Goal: Transaction & Acquisition: Download file/media

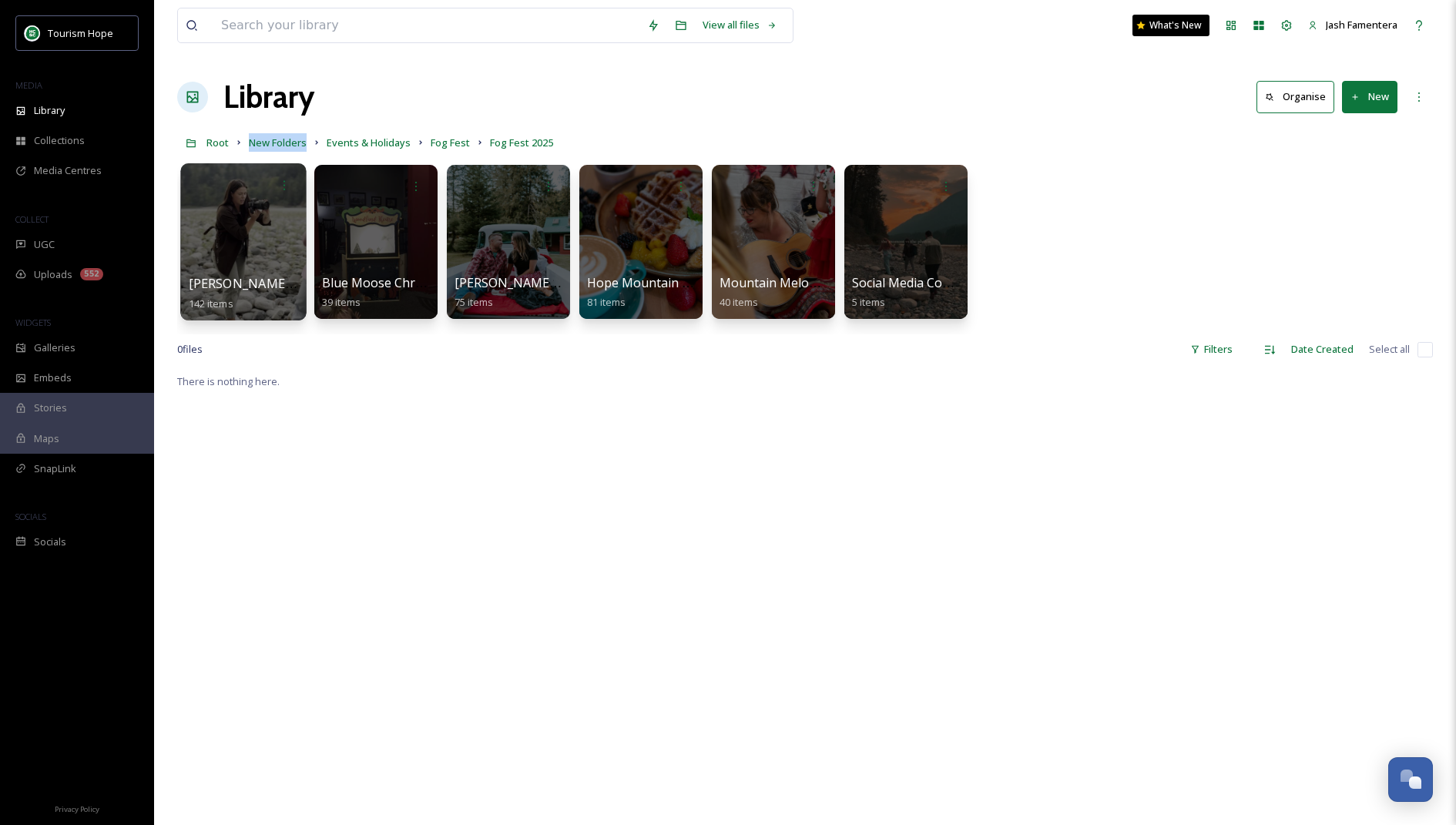
click at [252, 253] on div at bounding box center [243, 242] width 126 height 157
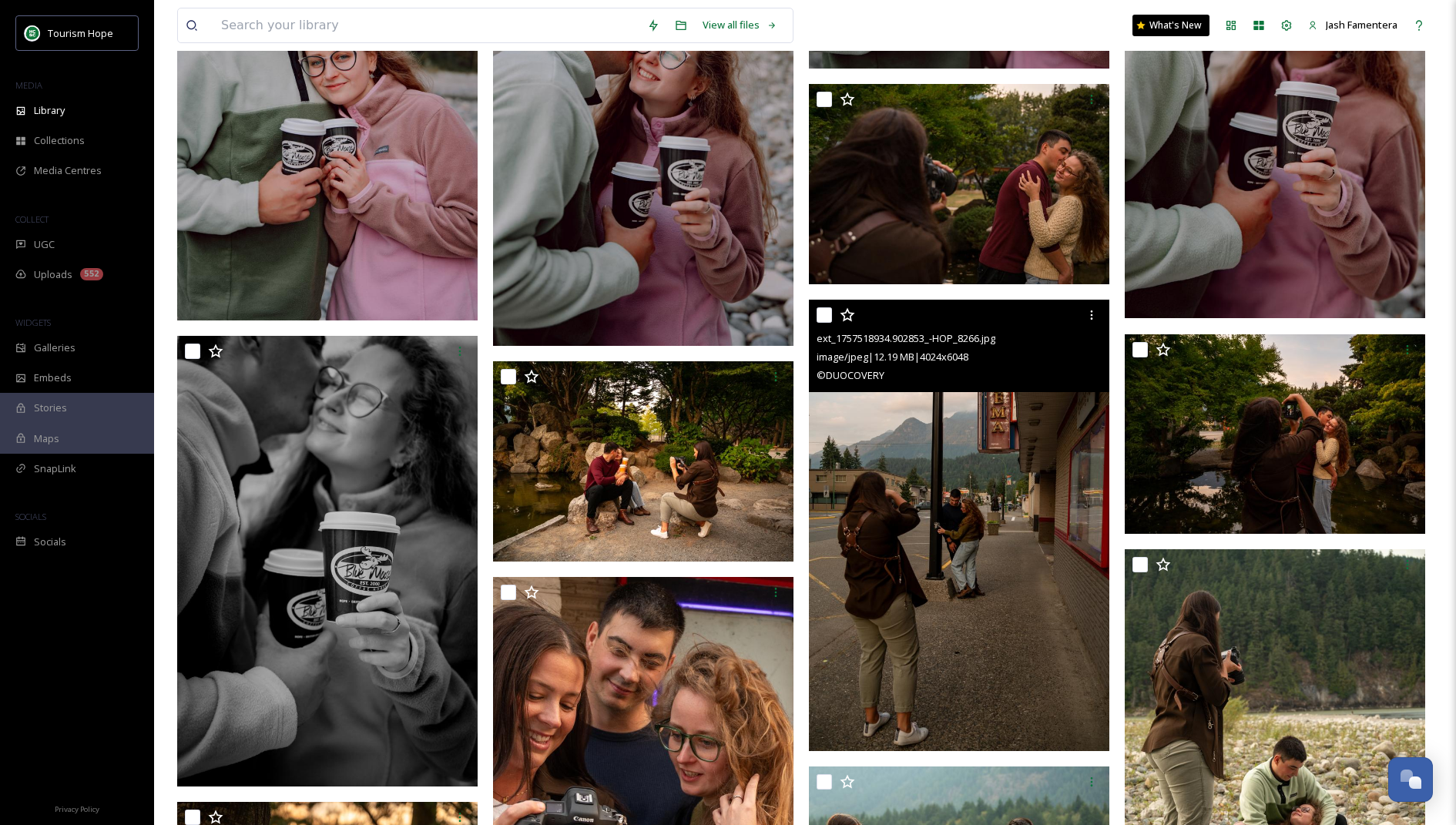
scroll to position [9841, 0]
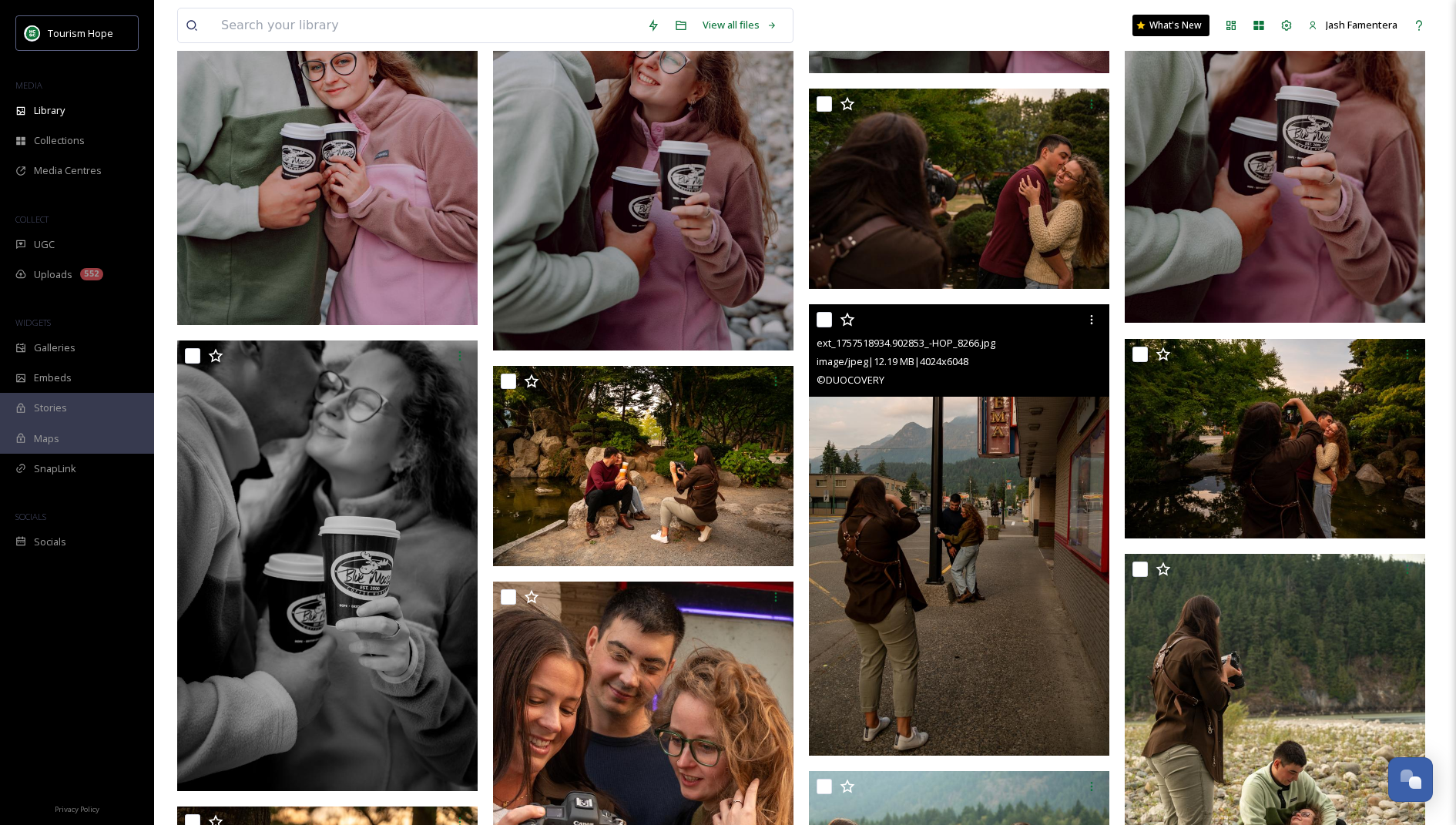
click at [931, 440] on img at bounding box center [959, 530] width 300 height 452
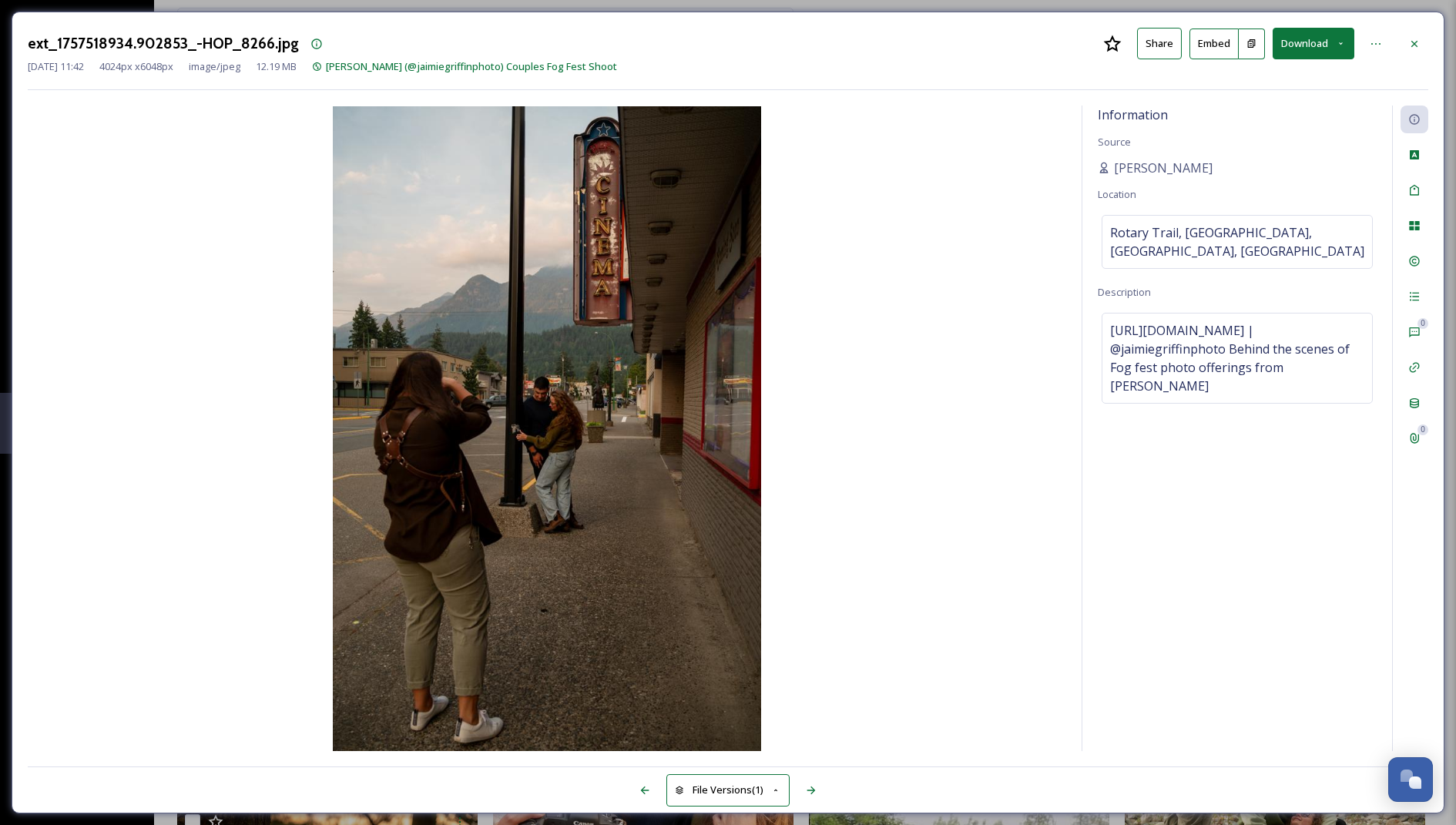
click at [1314, 41] on button "Download" at bounding box center [1313, 44] width 81 height 31
click at [1257, 107] on span "Download Large (1331 x 2000)" at bounding box center [1267, 108] width 135 height 15
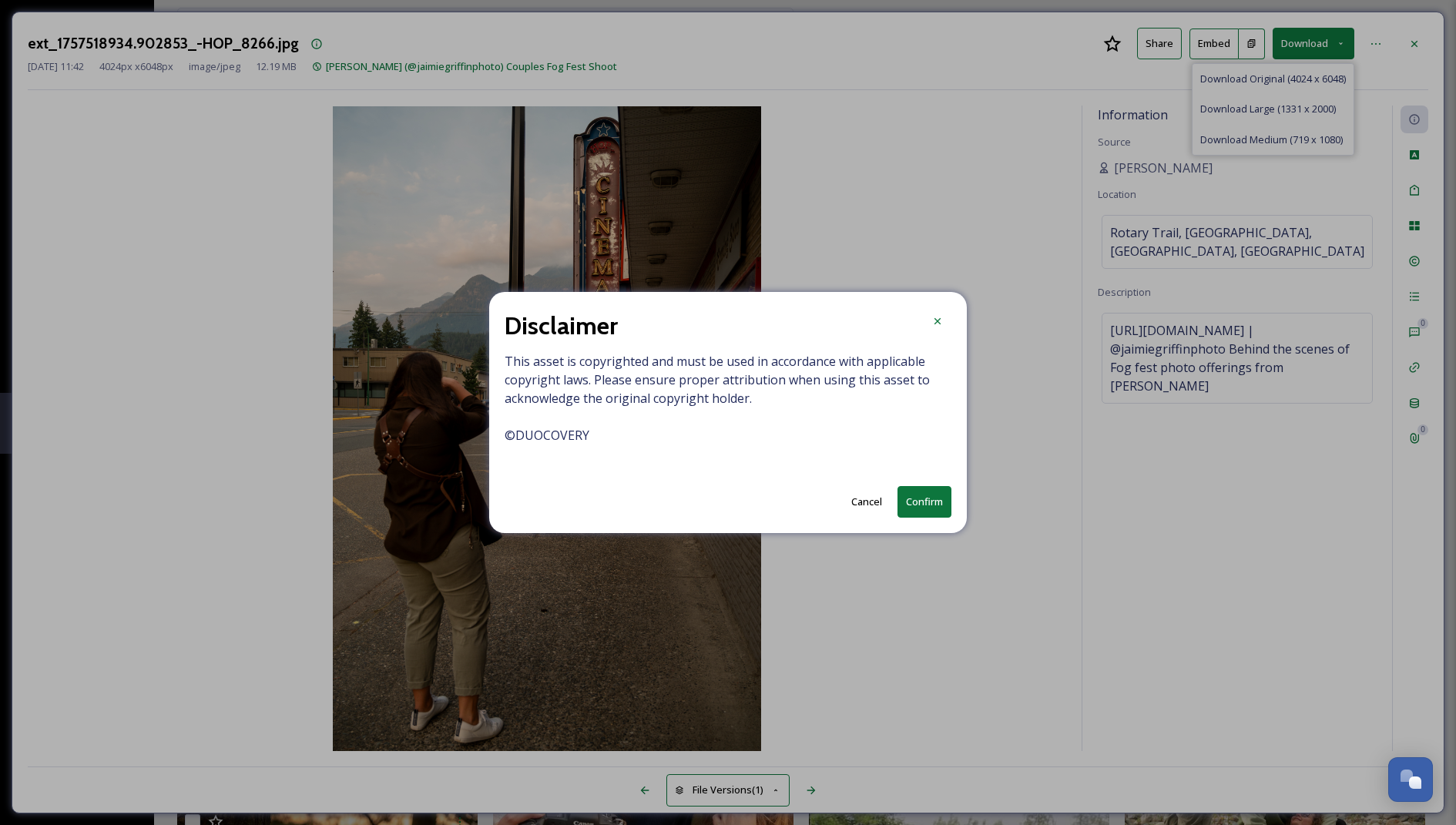
click at [916, 512] on button "Confirm" at bounding box center [924, 502] width 54 height 31
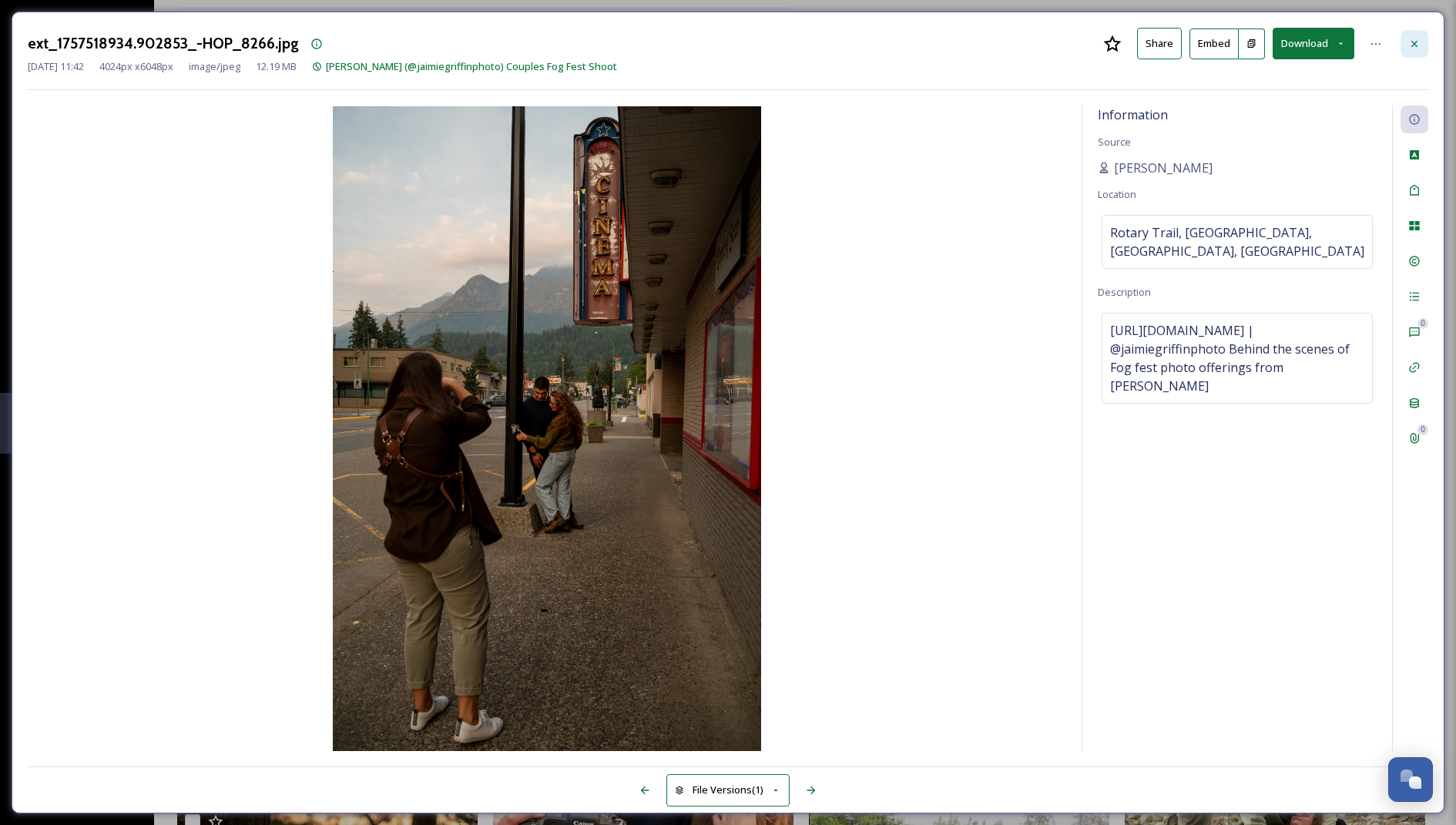
click at [1418, 38] on icon at bounding box center [1414, 44] width 12 height 12
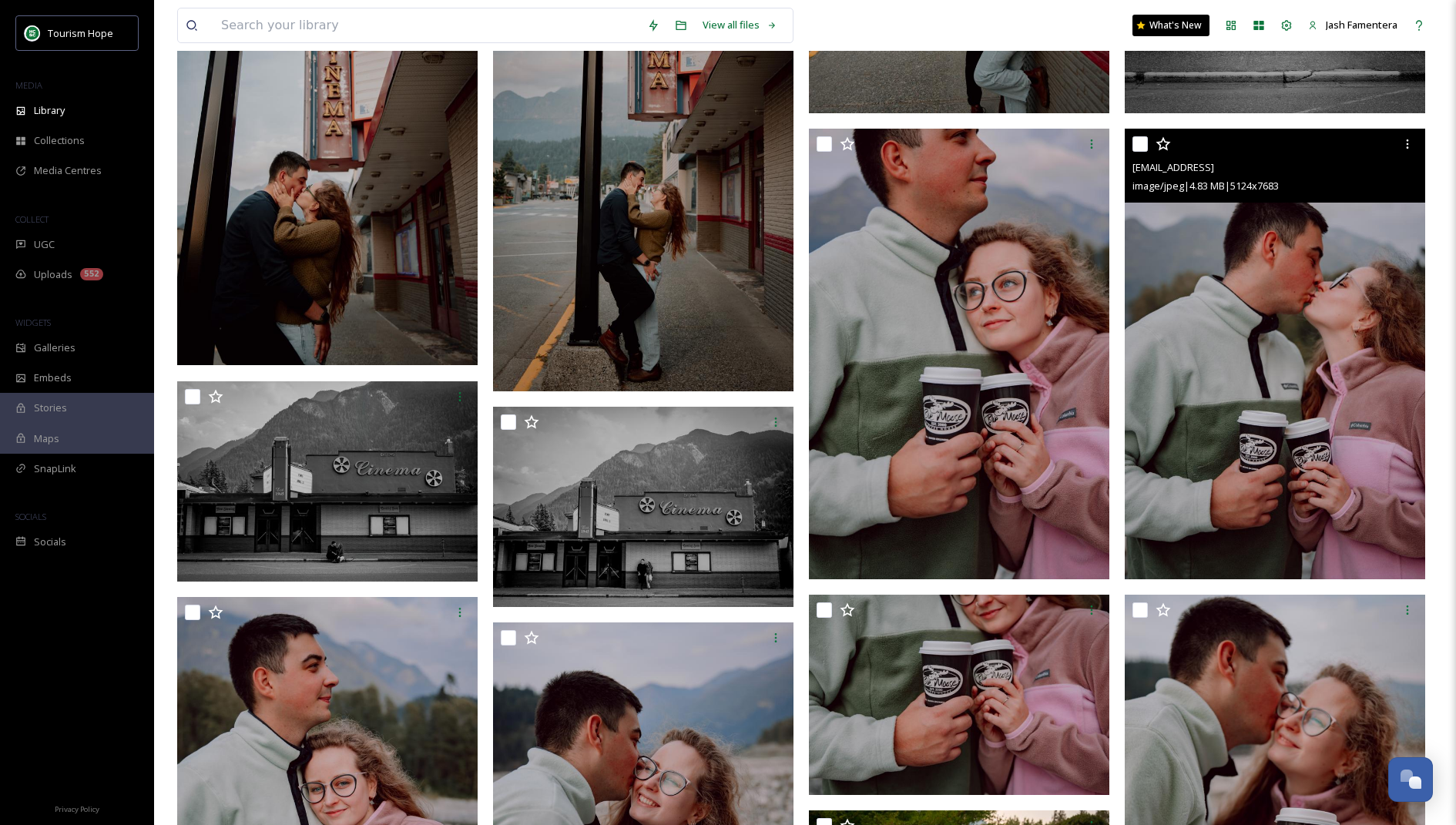
scroll to position [8632, 0]
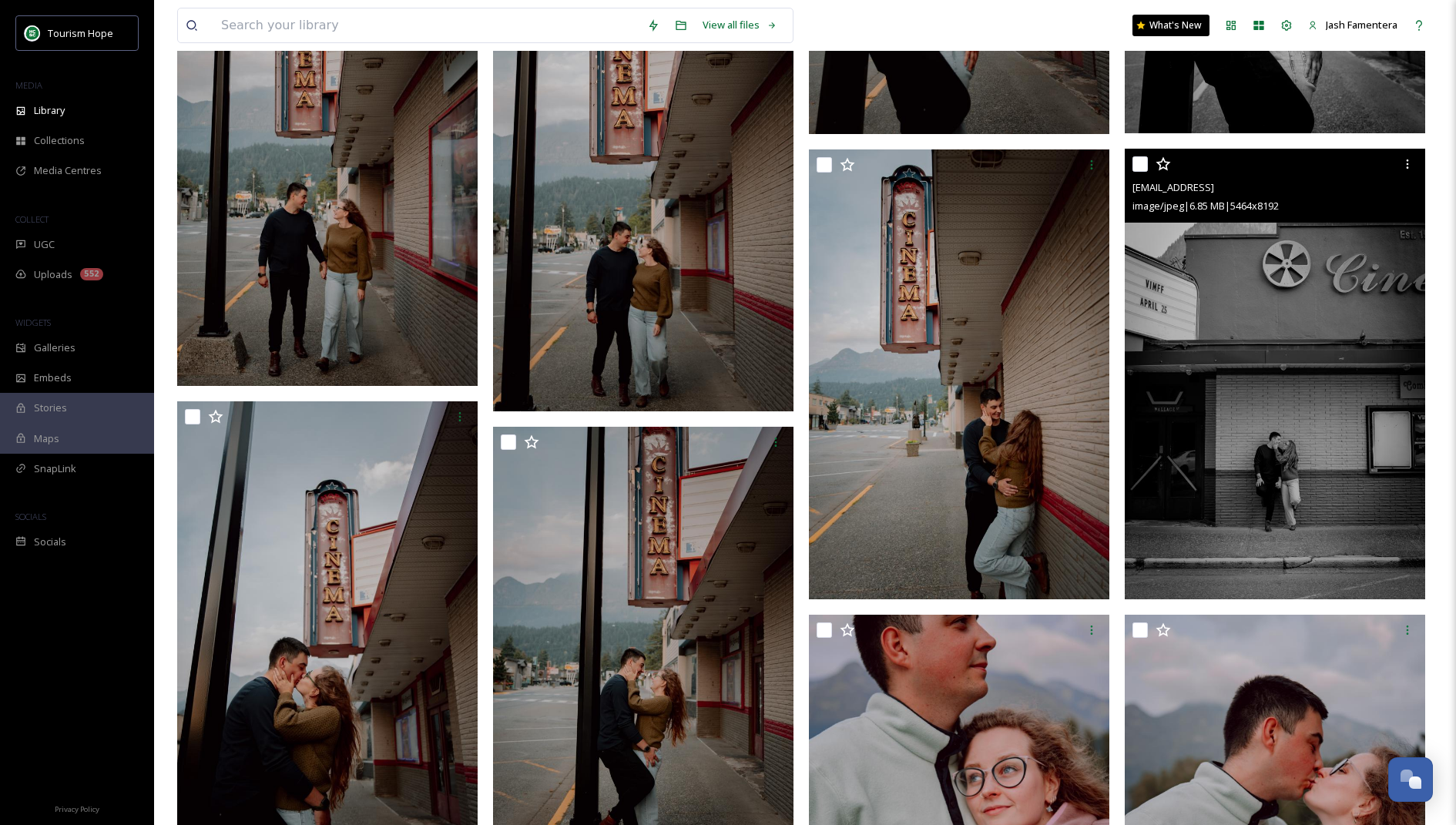
click at [1275, 414] on img at bounding box center [1275, 373] width 300 height 450
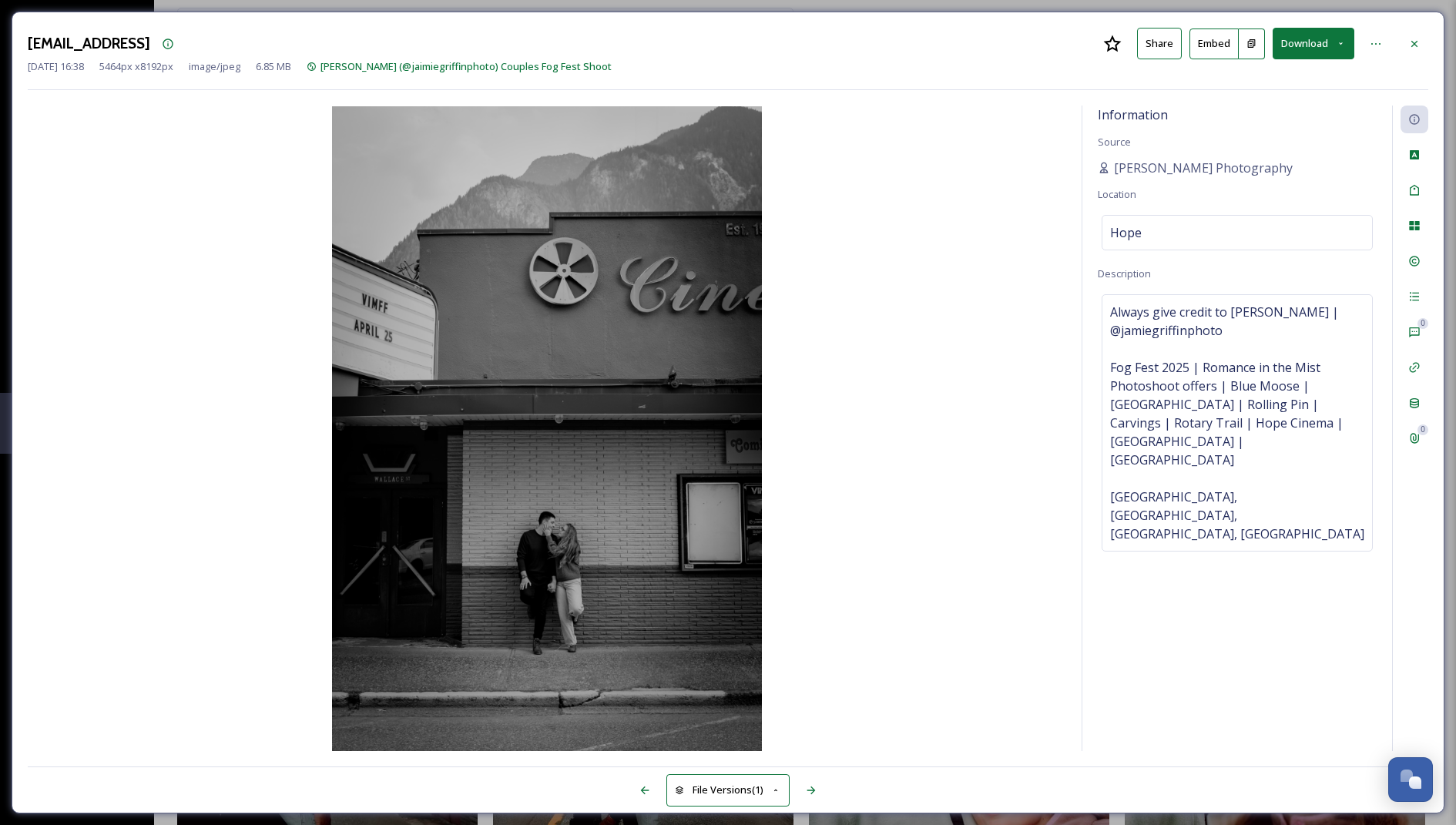
click at [1299, 46] on button "Download" at bounding box center [1313, 44] width 81 height 31
click at [1265, 114] on span "Download Large (1334 x 2000)" at bounding box center [1267, 108] width 135 height 15
click at [1411, 40] on icon at bounding box center [1414, 43] width 6 height 6
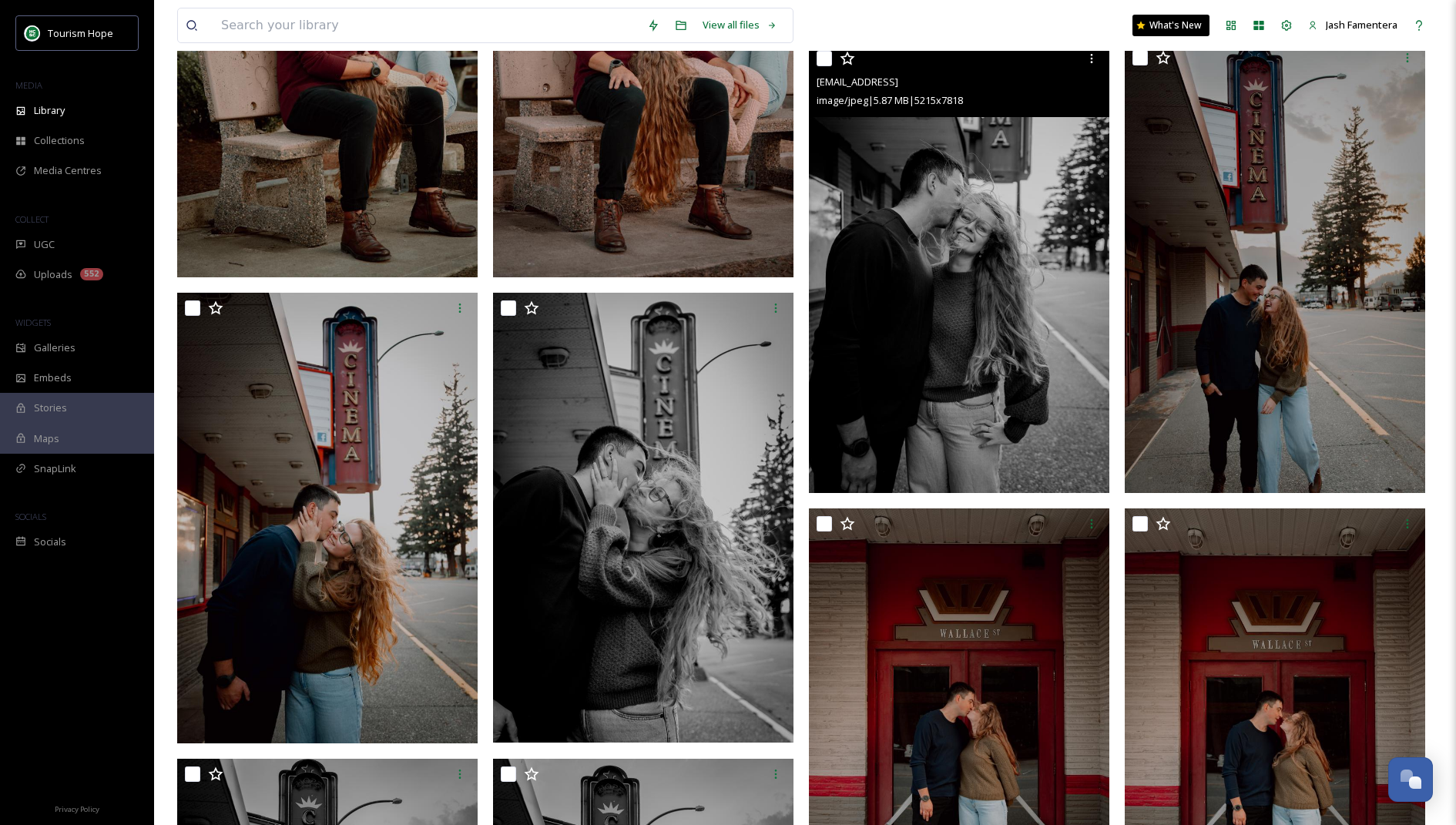
scroll to position [7360, 0]
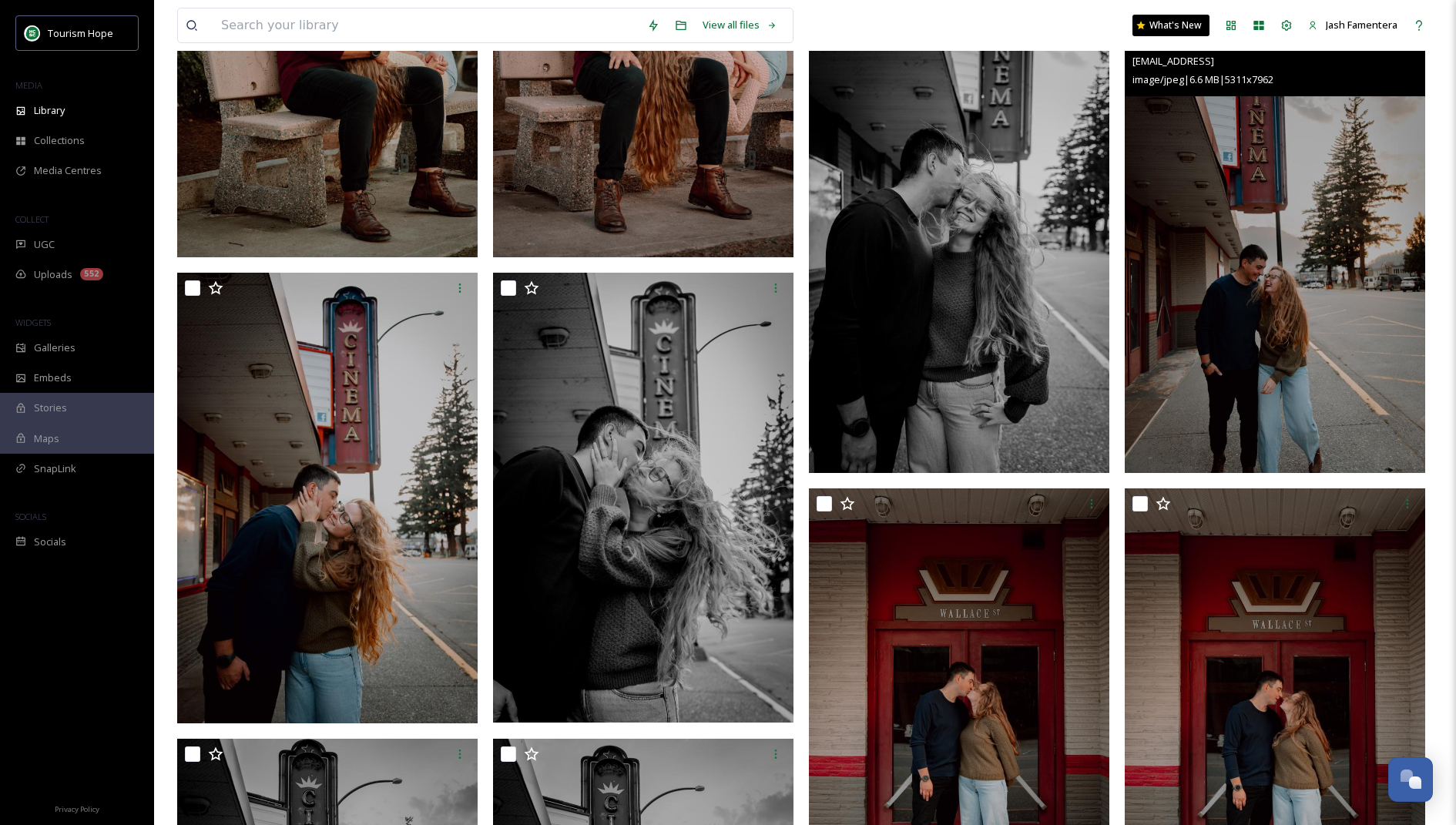
click at [1224, 295] on img at bounding box center [1275, 247] width 300 height 450
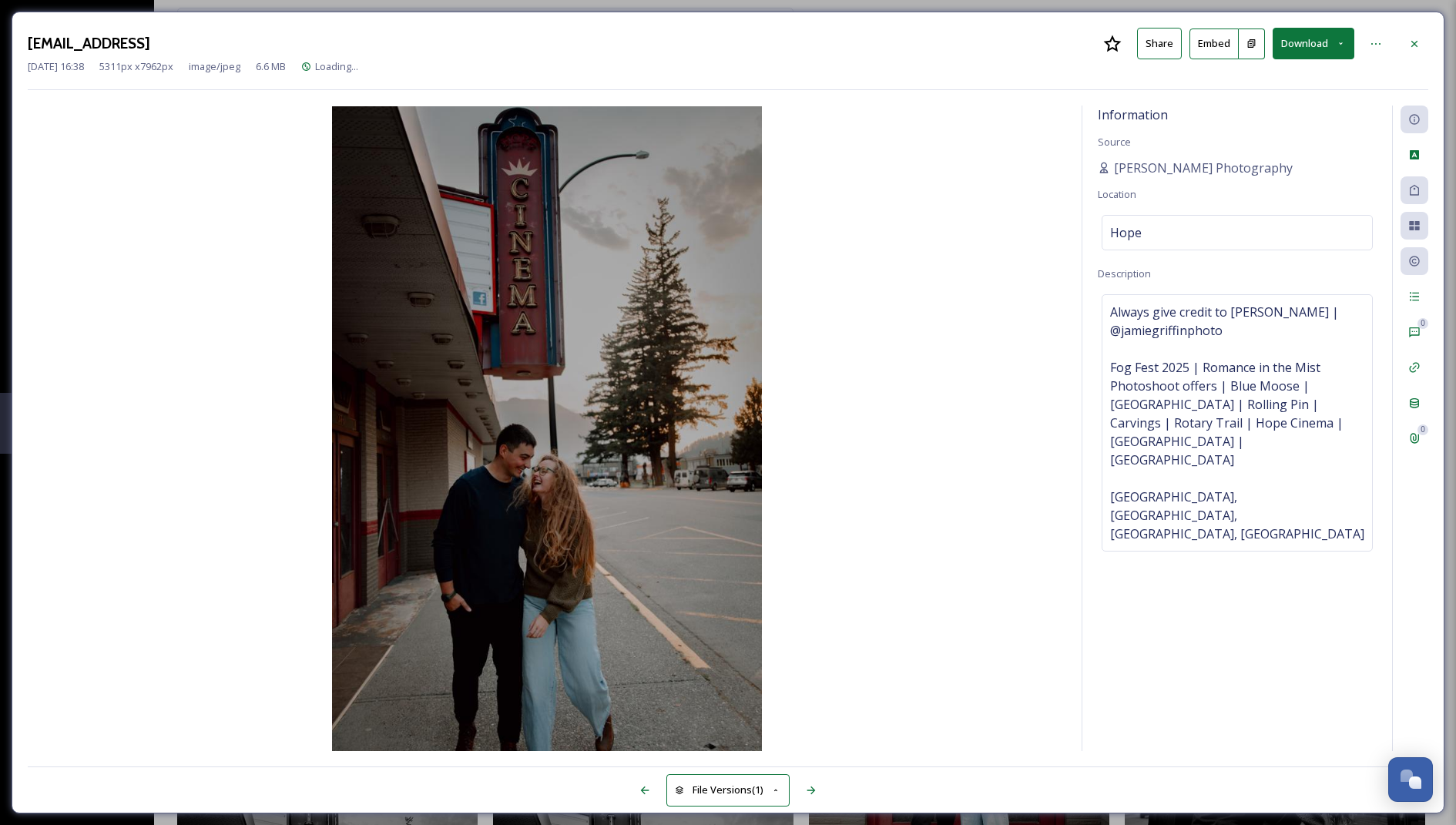
click at [1294, 48] on button "Download" at bounding box center [1313, 44] width 81 height 31
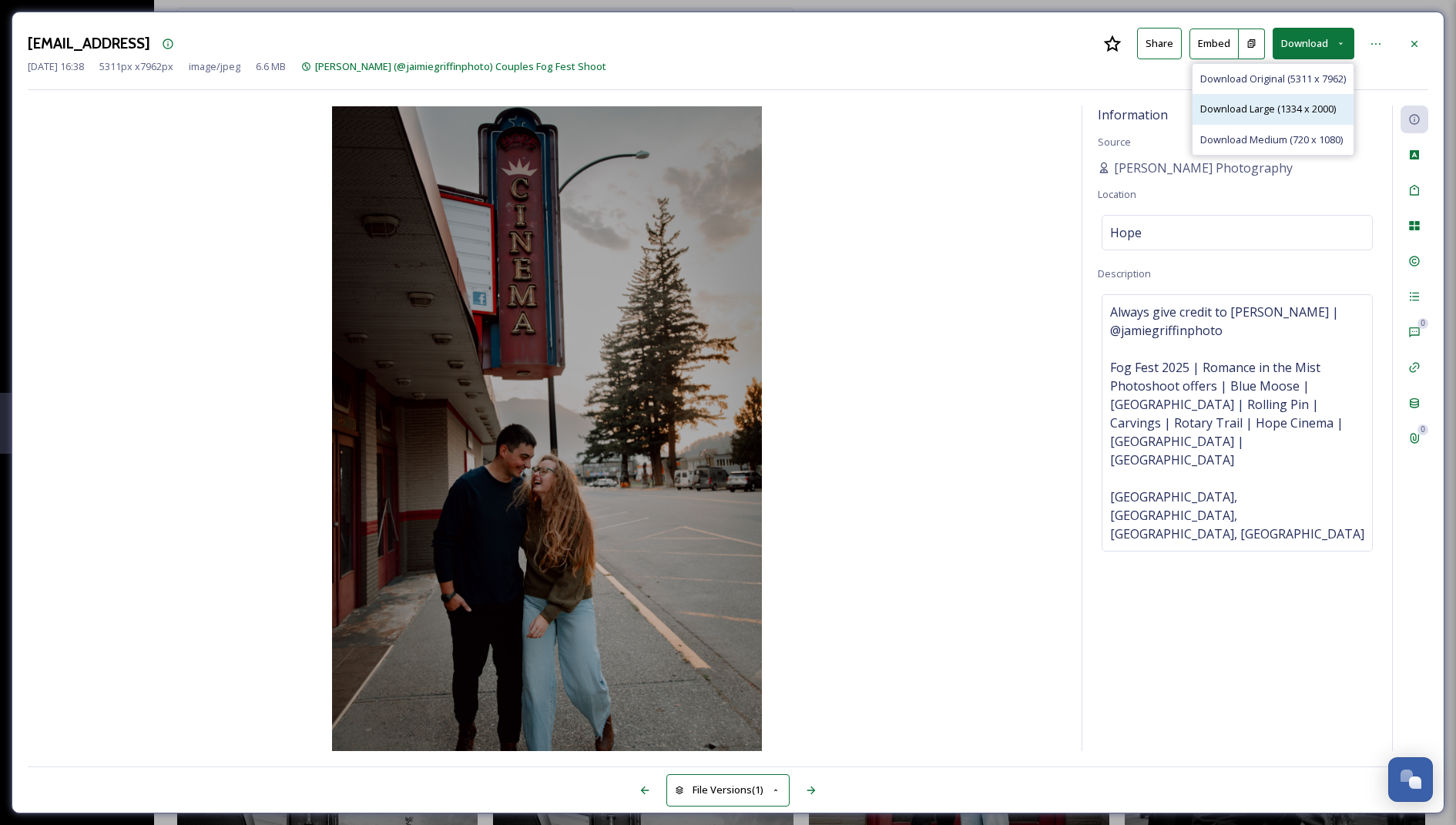
click at [1281, 102] on span "Download Large (1334 x 2000)" at bounding box center [1267, 108] width 135 height 15
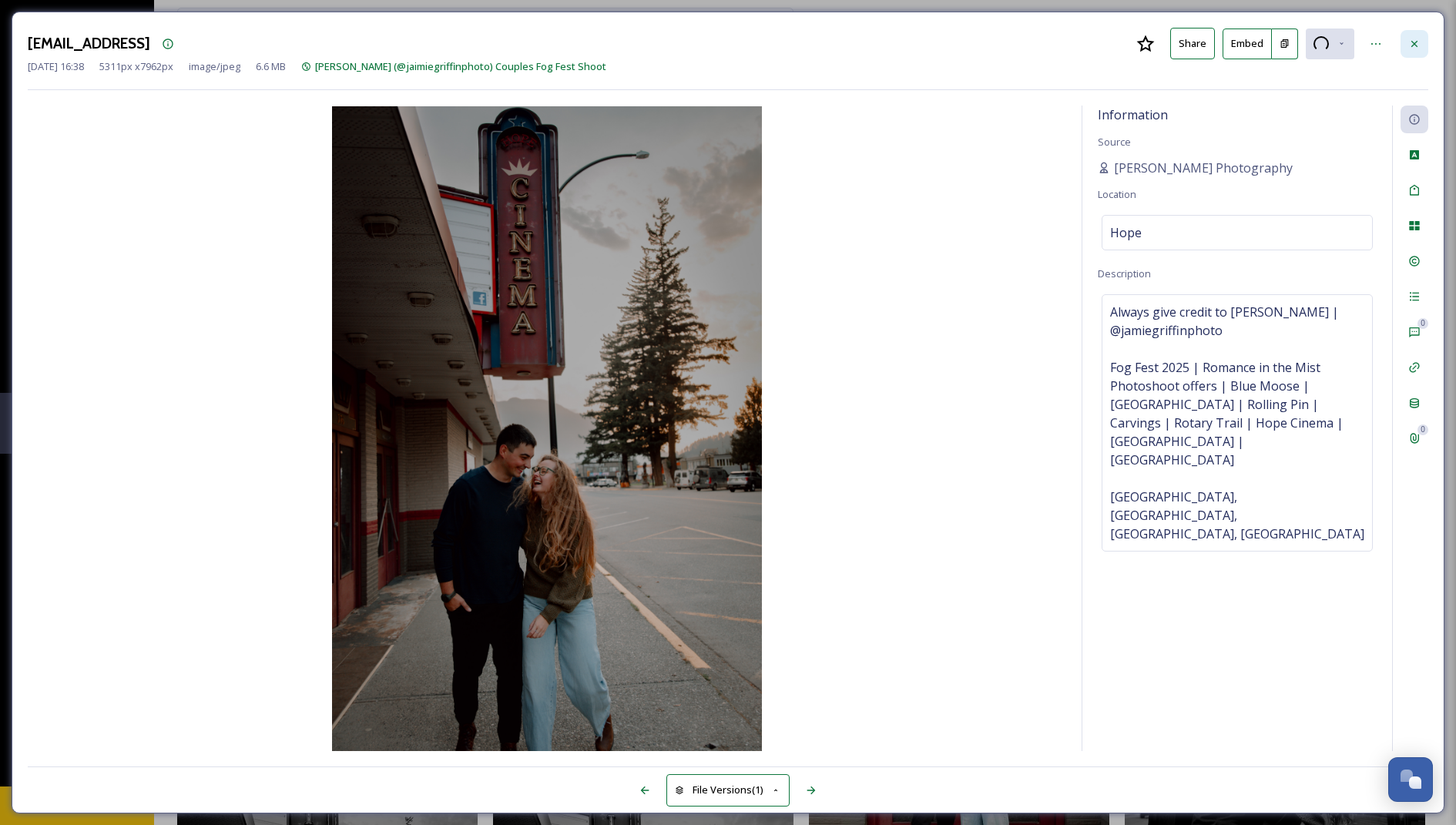
click at [1413, 45] on icon at bounding box center [1414, 44] width 12 height 12
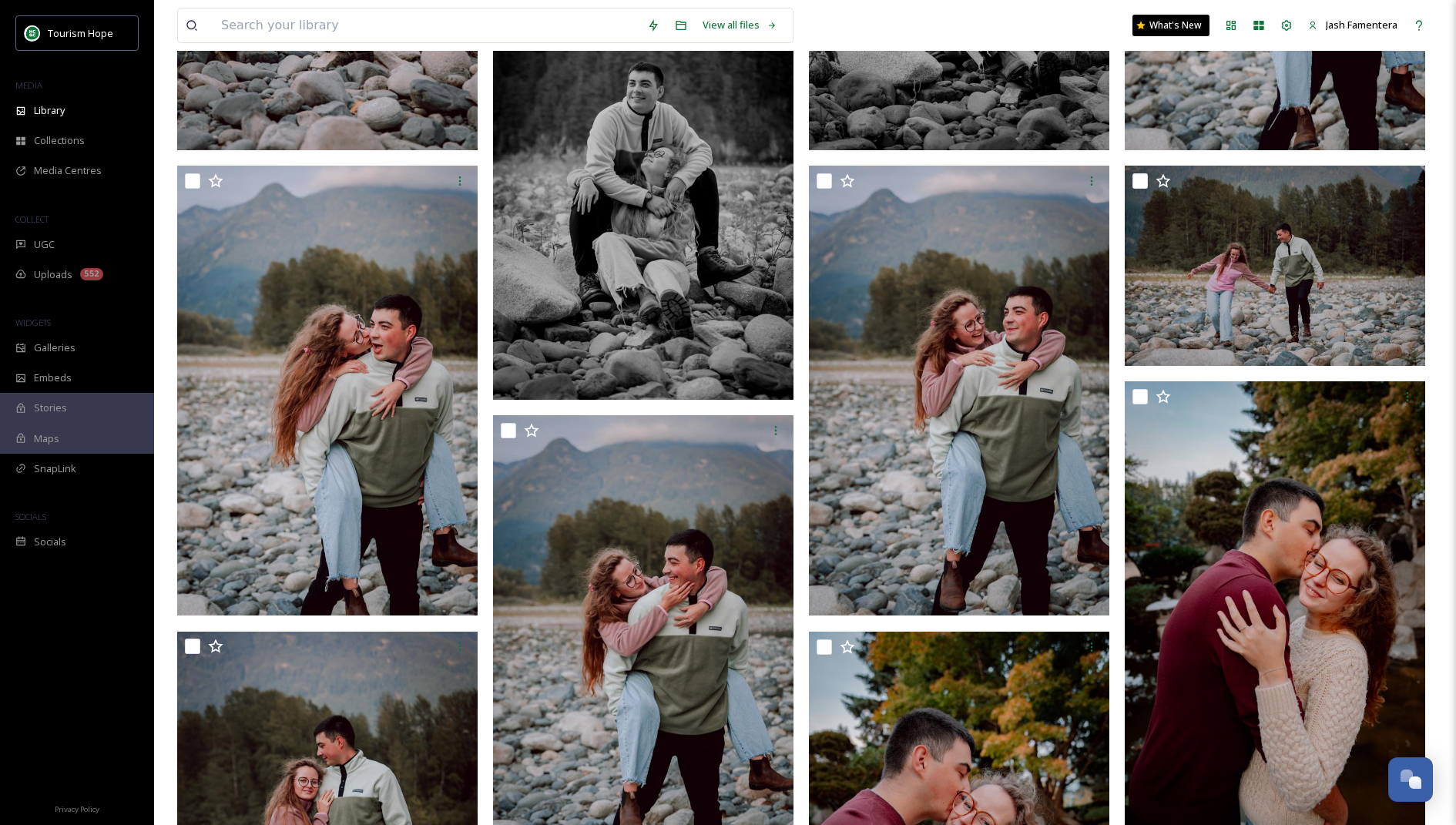
scroll to position [1196, 0]
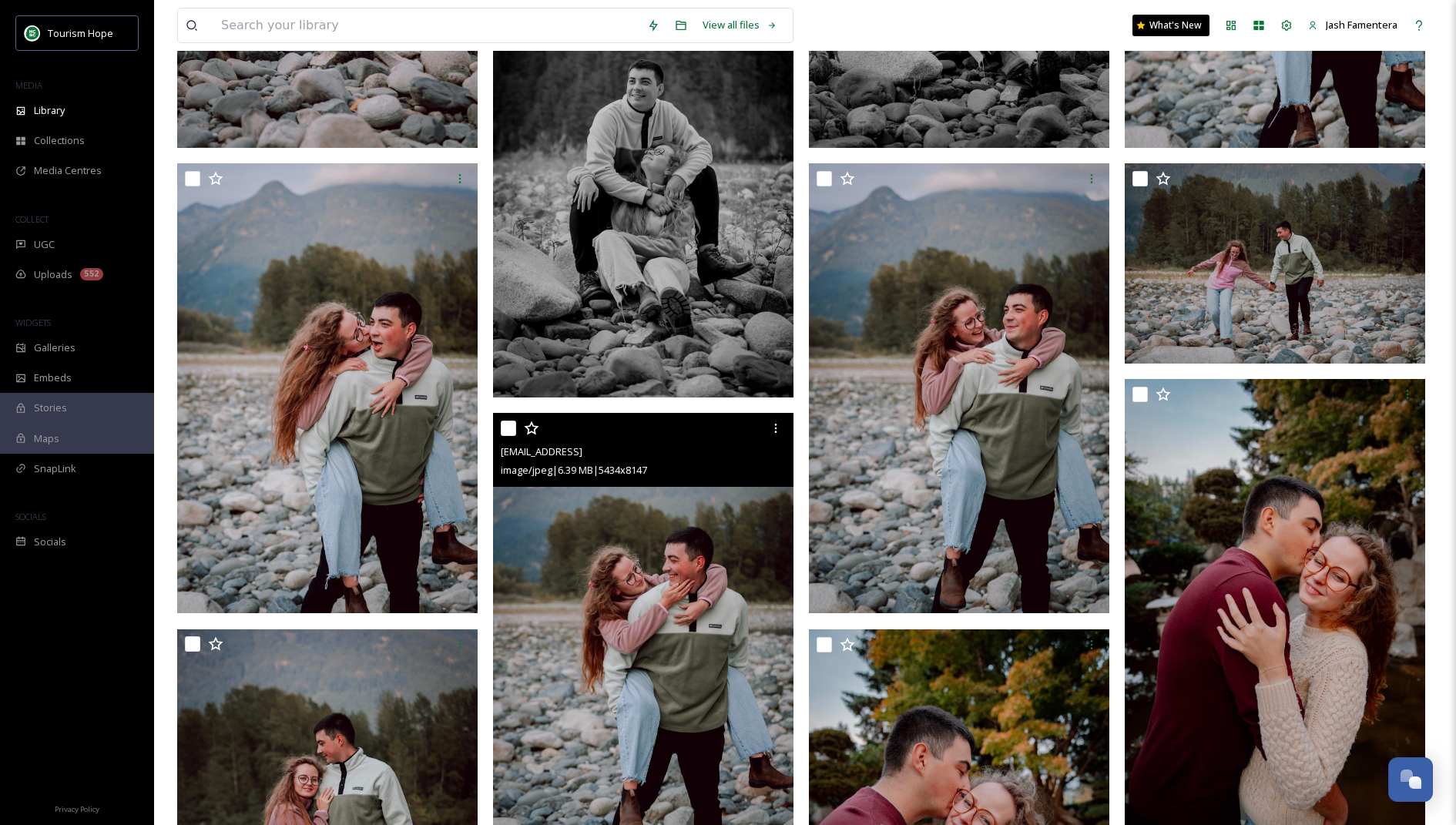
click at [629, 620] on img at bounding box center [643, 638] width 300 height 450
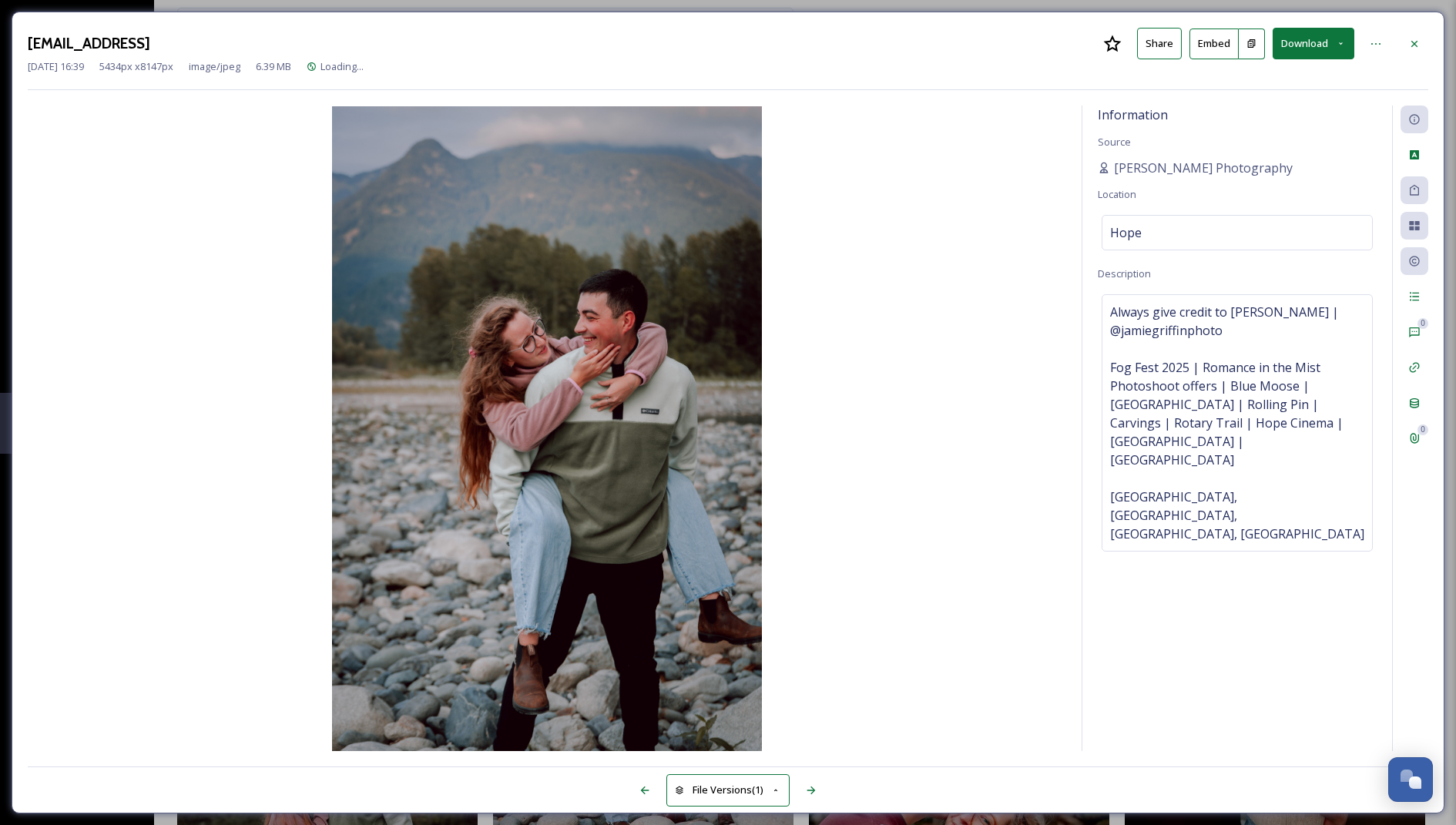
click at [1297, 44] on button "Download" at bounding box center [1313, 44] width 81 height 31
click at [1261, 107] on span "Download Large (1334 x 2000)" at bounding box center [1267, 108] width 135 height 15
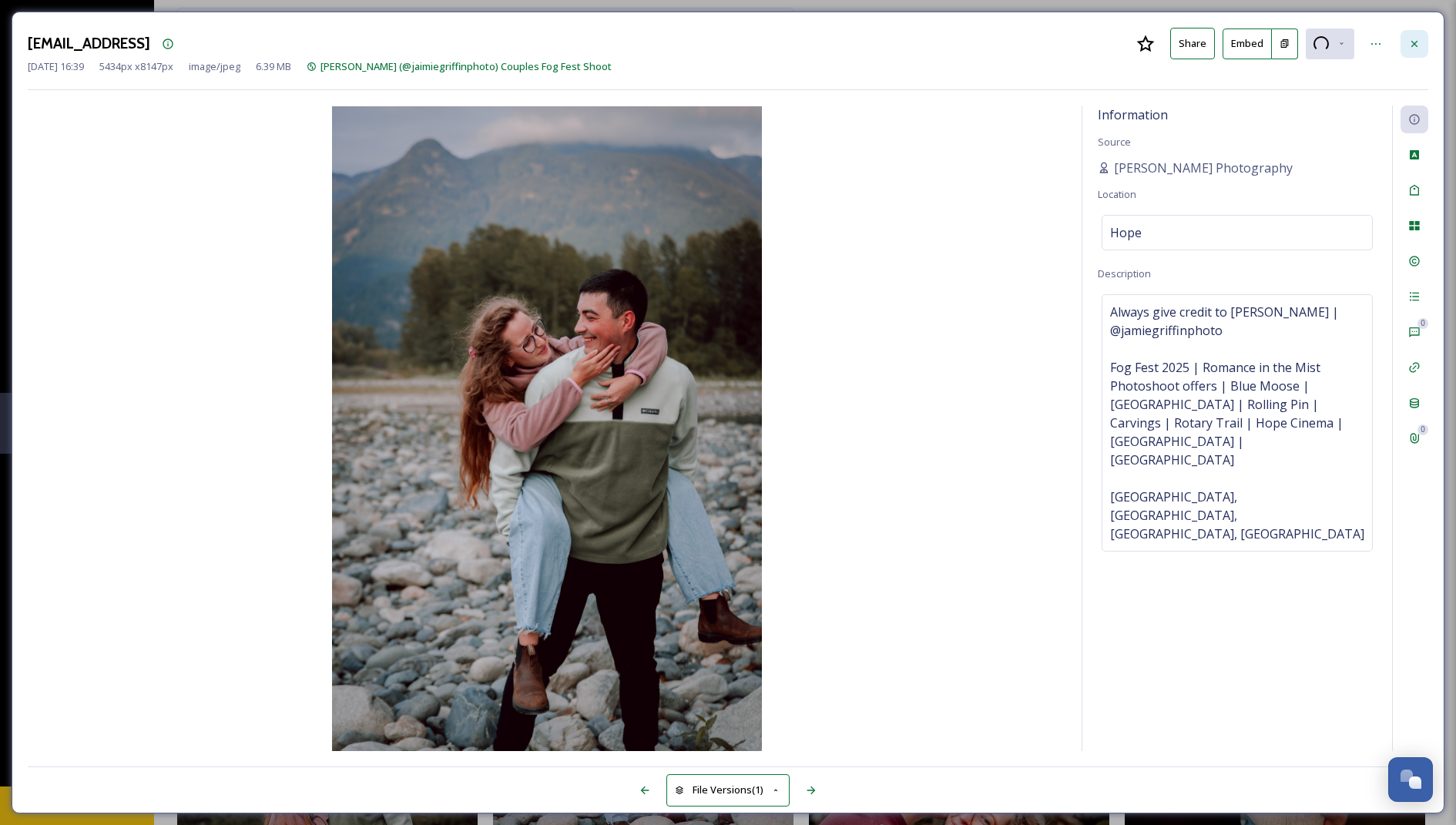
click at [1407, 48] on div at bounding box center [1414, 44] width 28 height 28
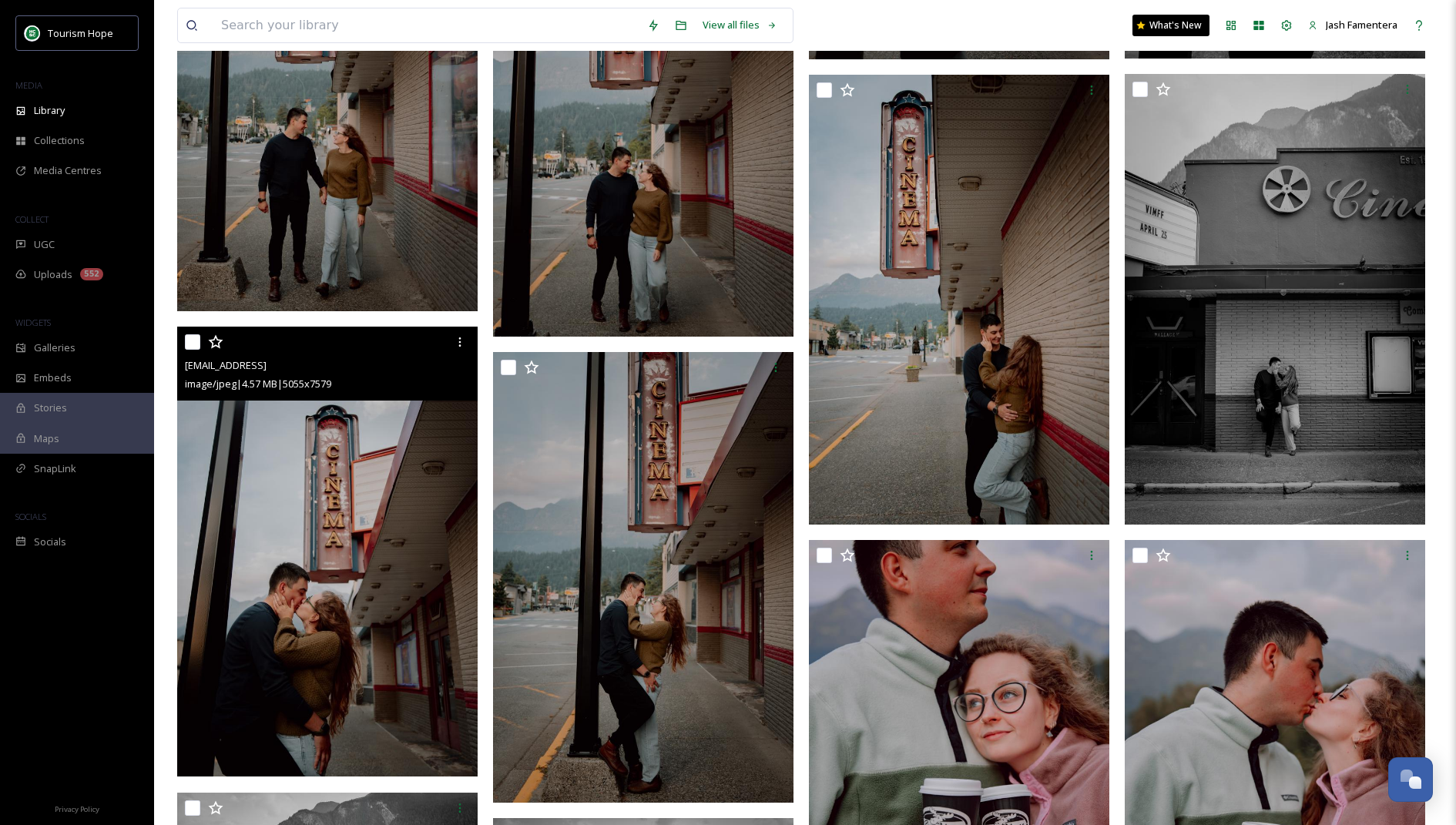
scroll to position [8704, 0]
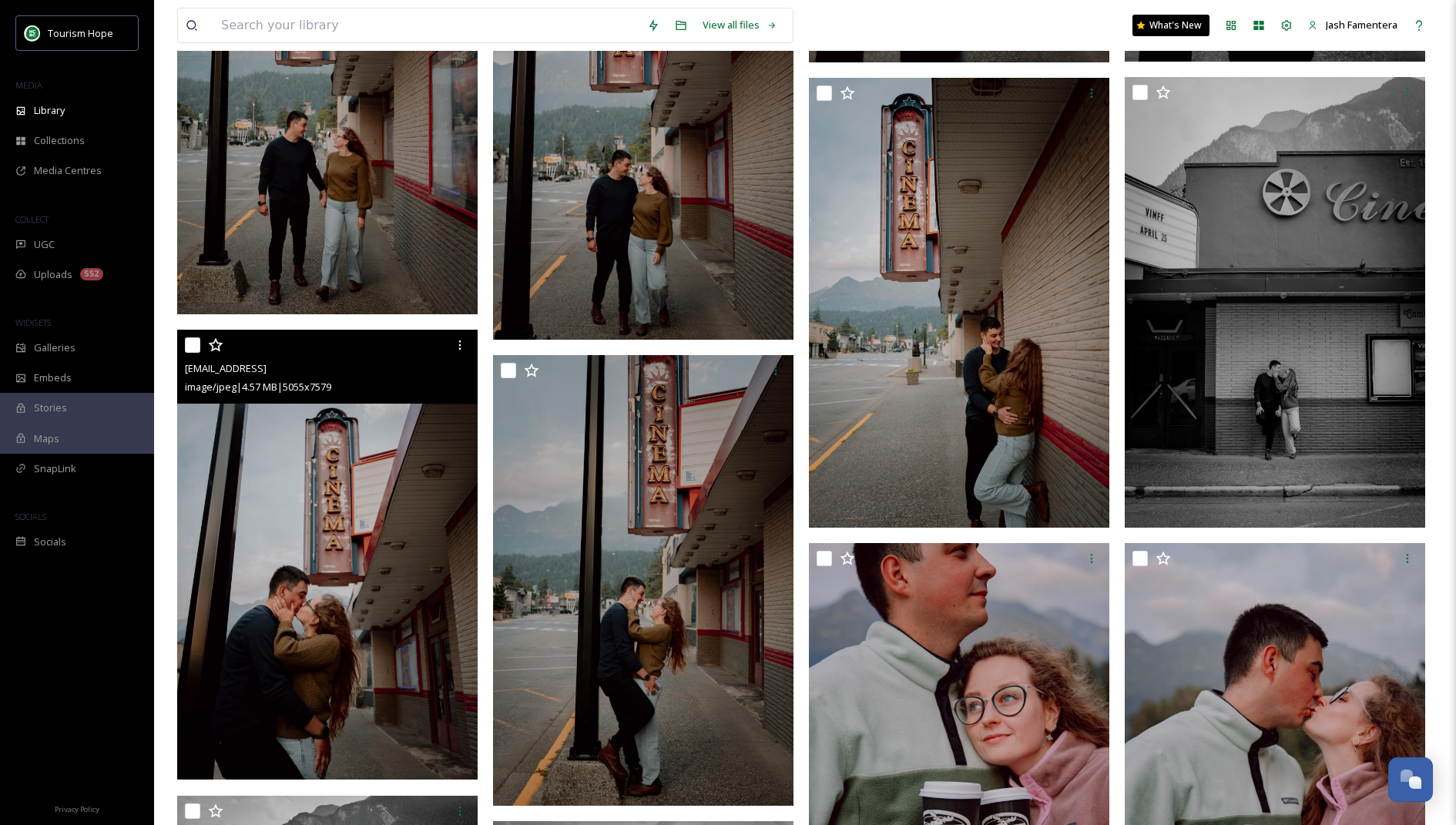
click at [277, 484] on img at bounding box center [328, 554] width 300 height 450
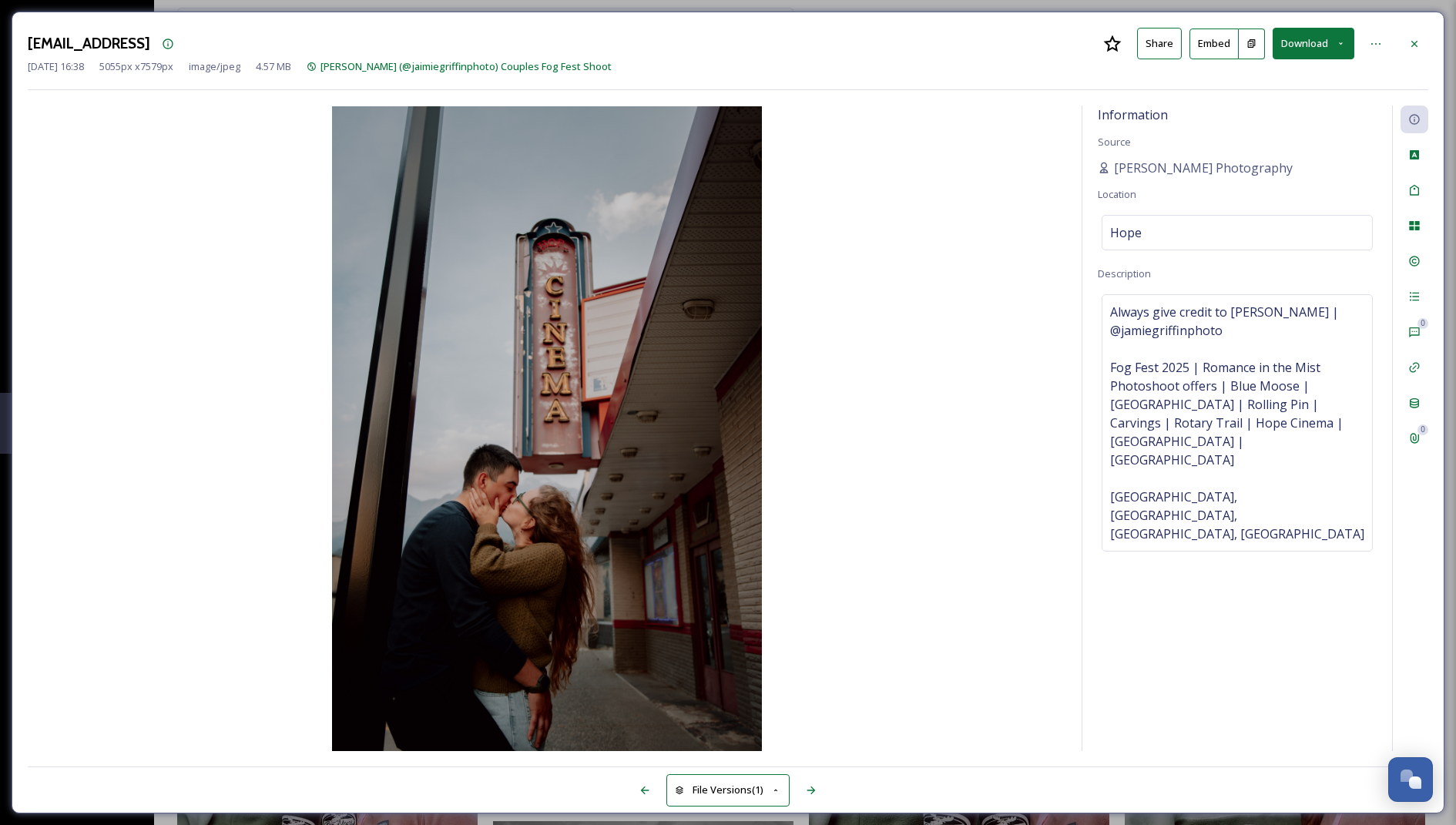
click at [1289, 55] on button "Download" at bounding box center [1313, 44] width 81 height 31
click at [1306, 112] on span "Download Large (1334 x 2000)" at bounding box center [1267, 108] width 135 height 15
click at [1411, 36] on div at bounding box center [1414, 44] width 28 height 28
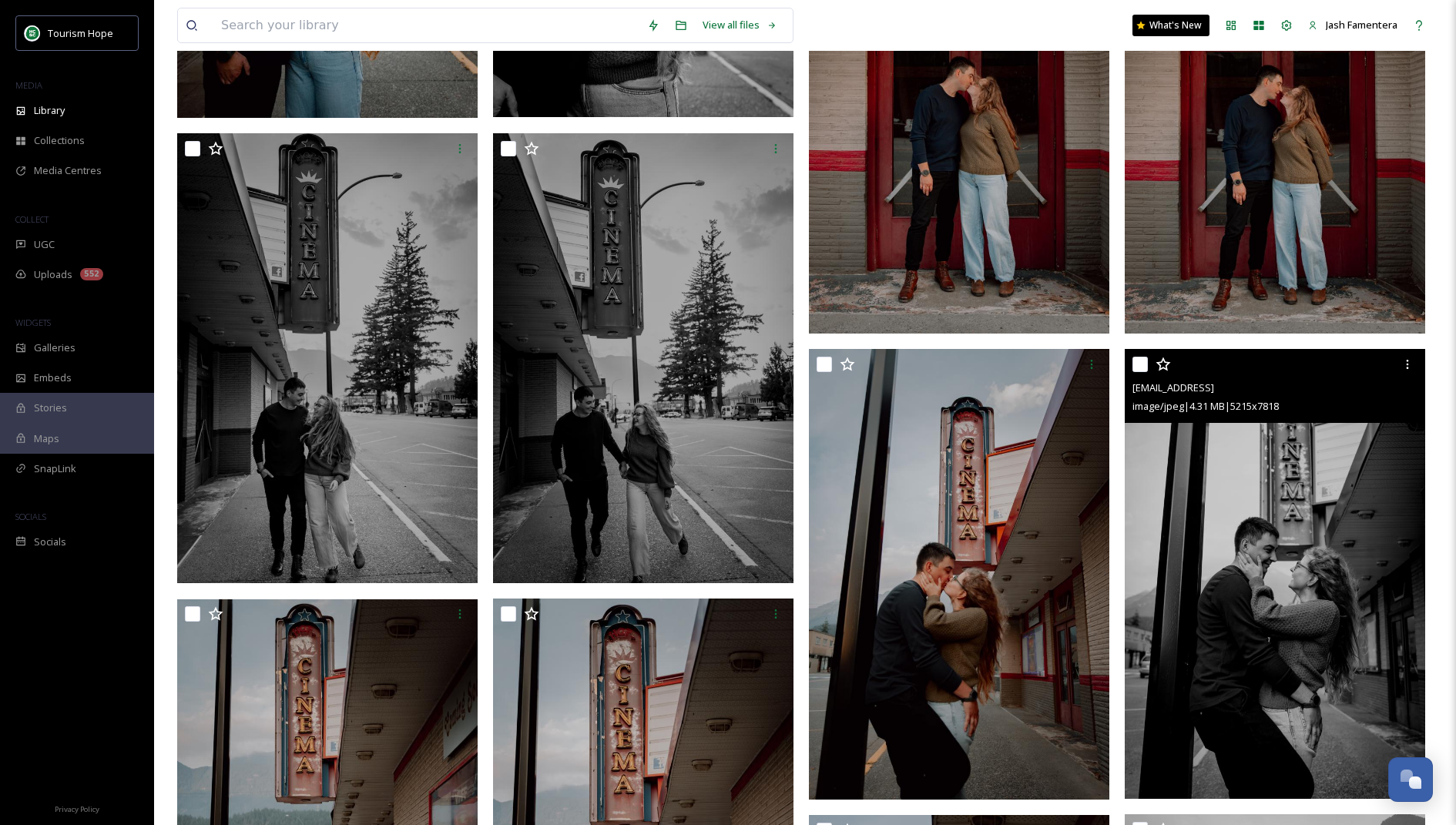
scroll to position [7965, 0]
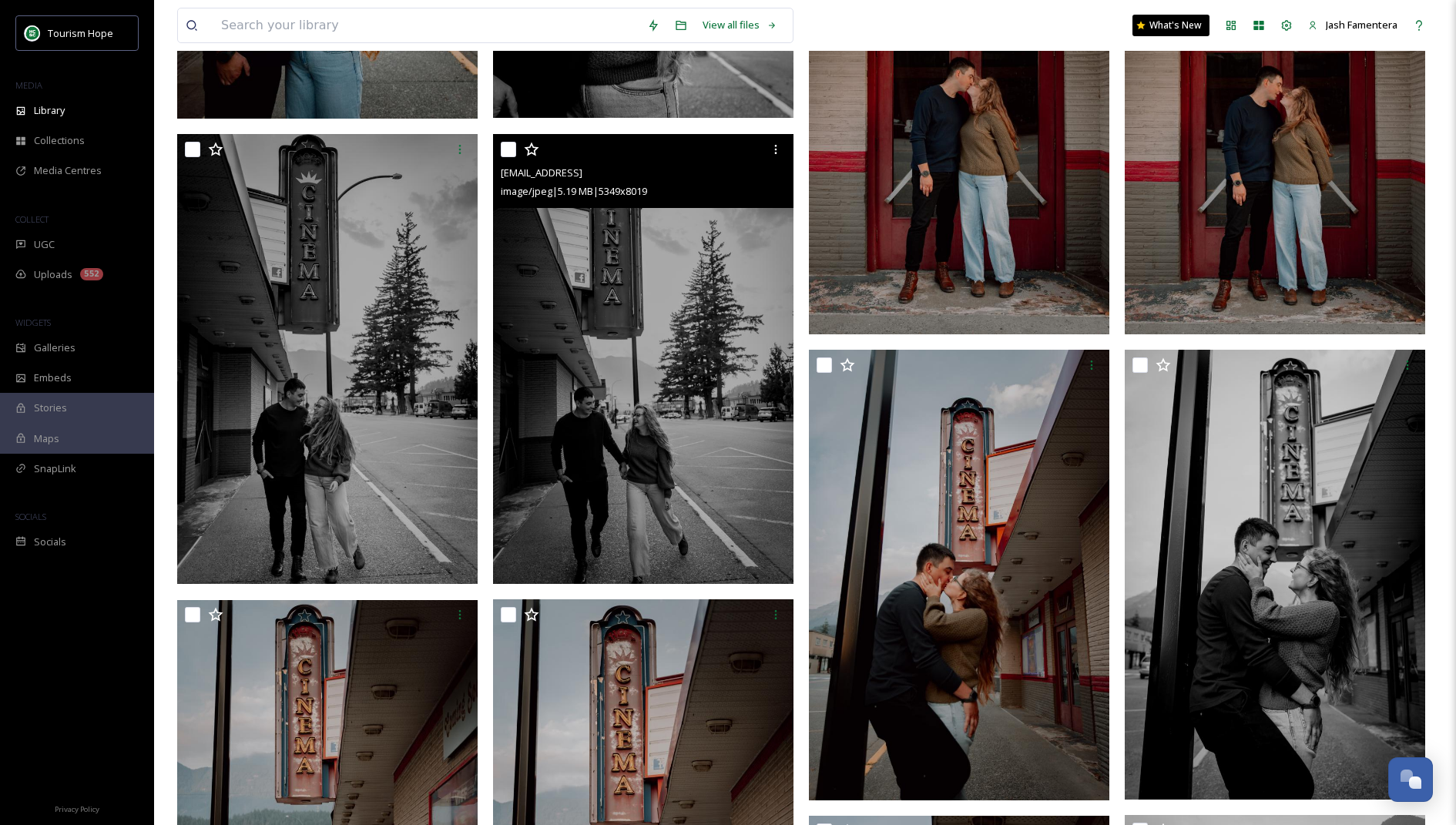
click at [696, 337] on img at bounding box center [643, 358] width 300 height 450
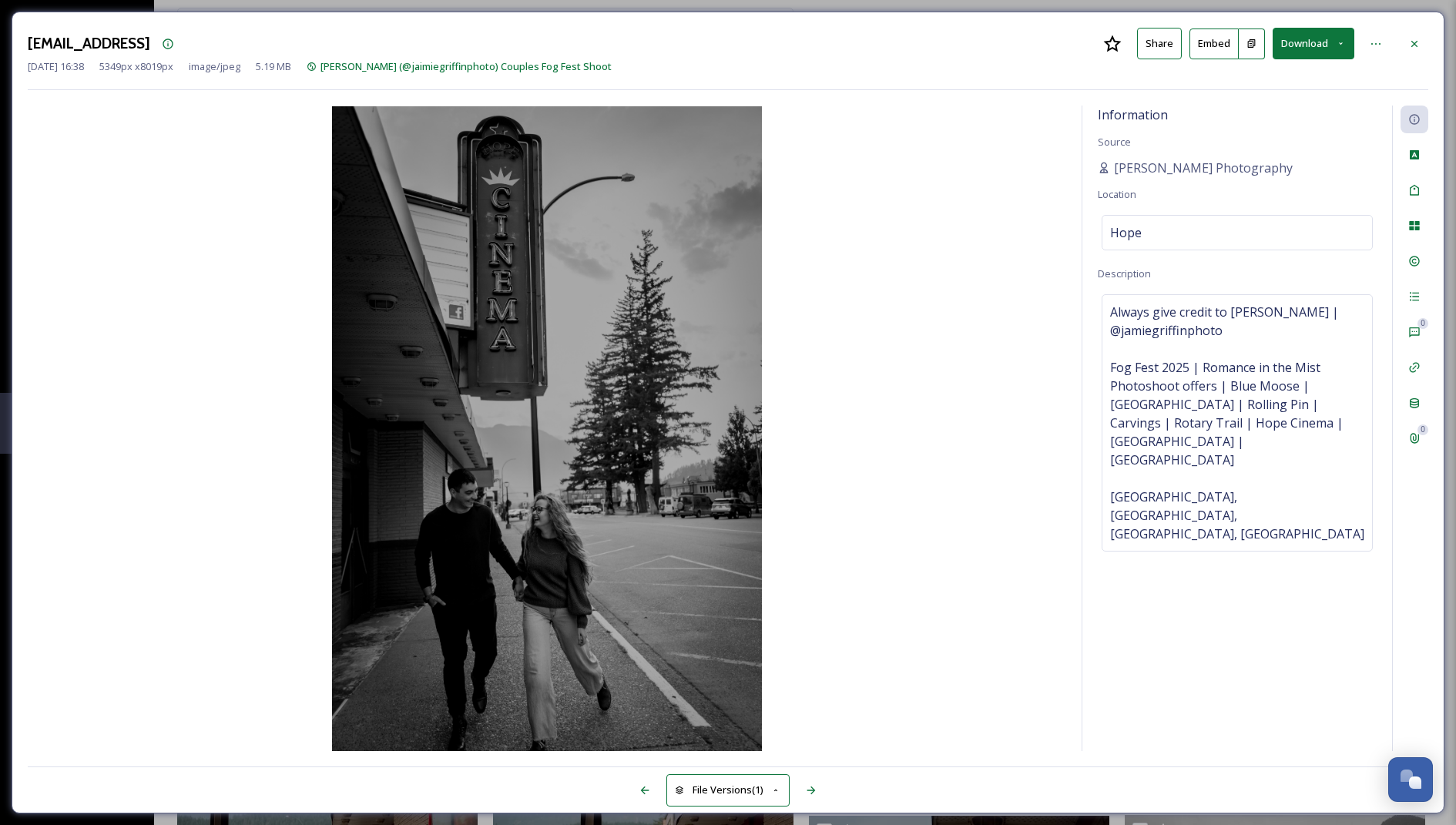
click at [1304, 46] on button "Download" at bounding box center [1313, 44] width 81 height 31
click at [1265, 107] on span "Download Large (1334 x 2000)" at bounding box center [1267, 108] width 135 height 15
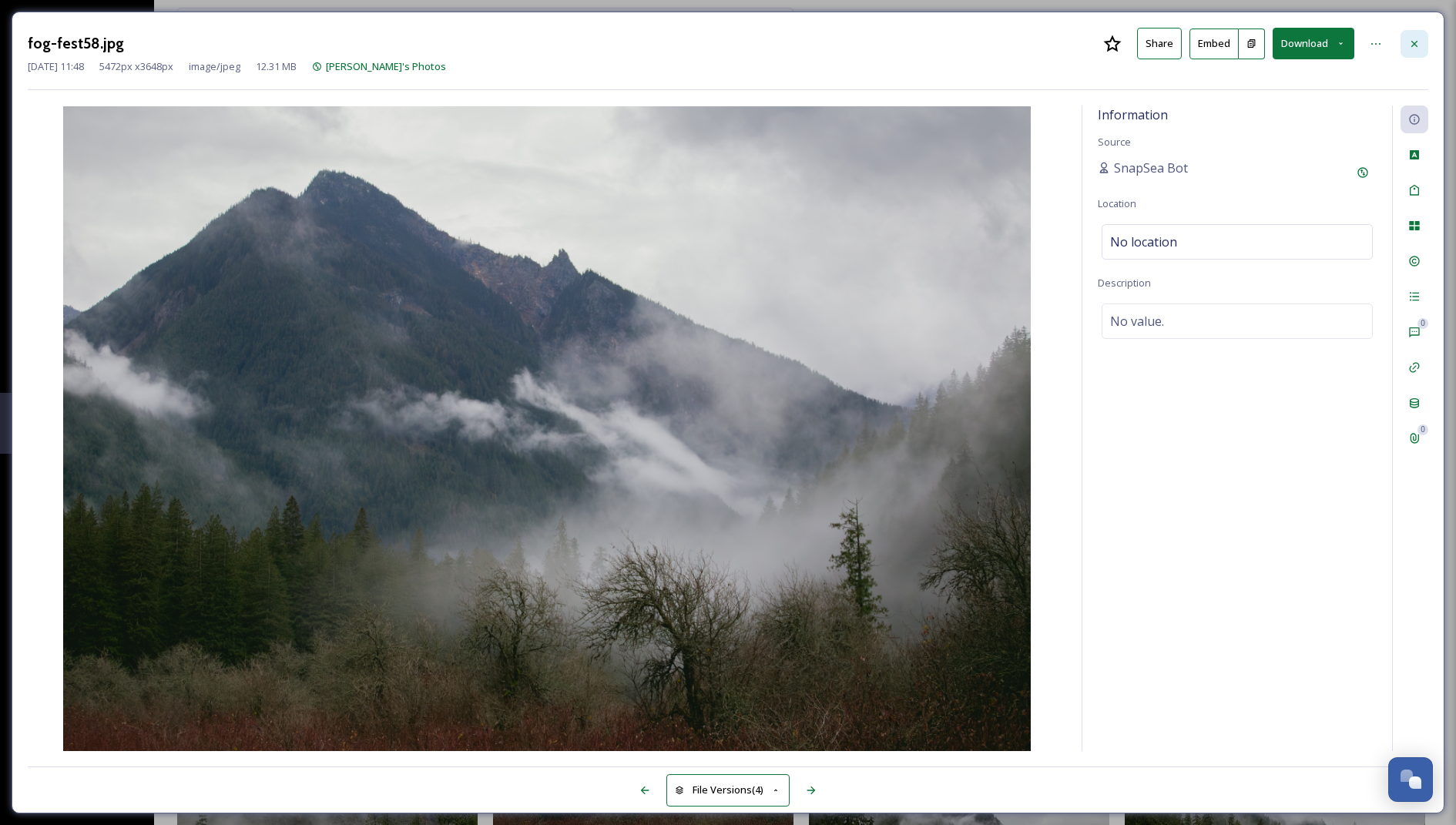
click at [1402, 33] on div at bounding box center [1414, 44] width 28 height 28
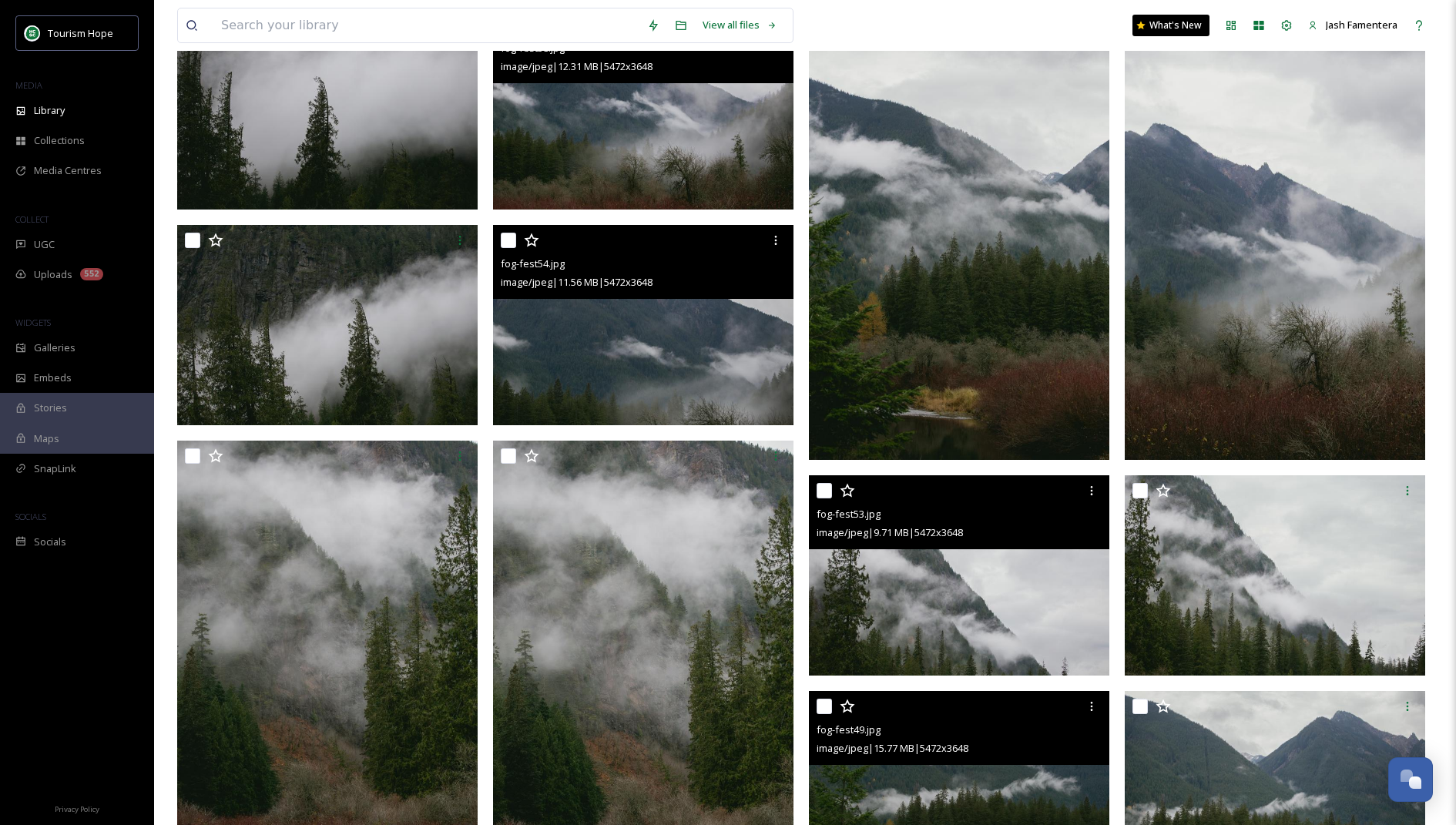
scroll to position [19, 0]
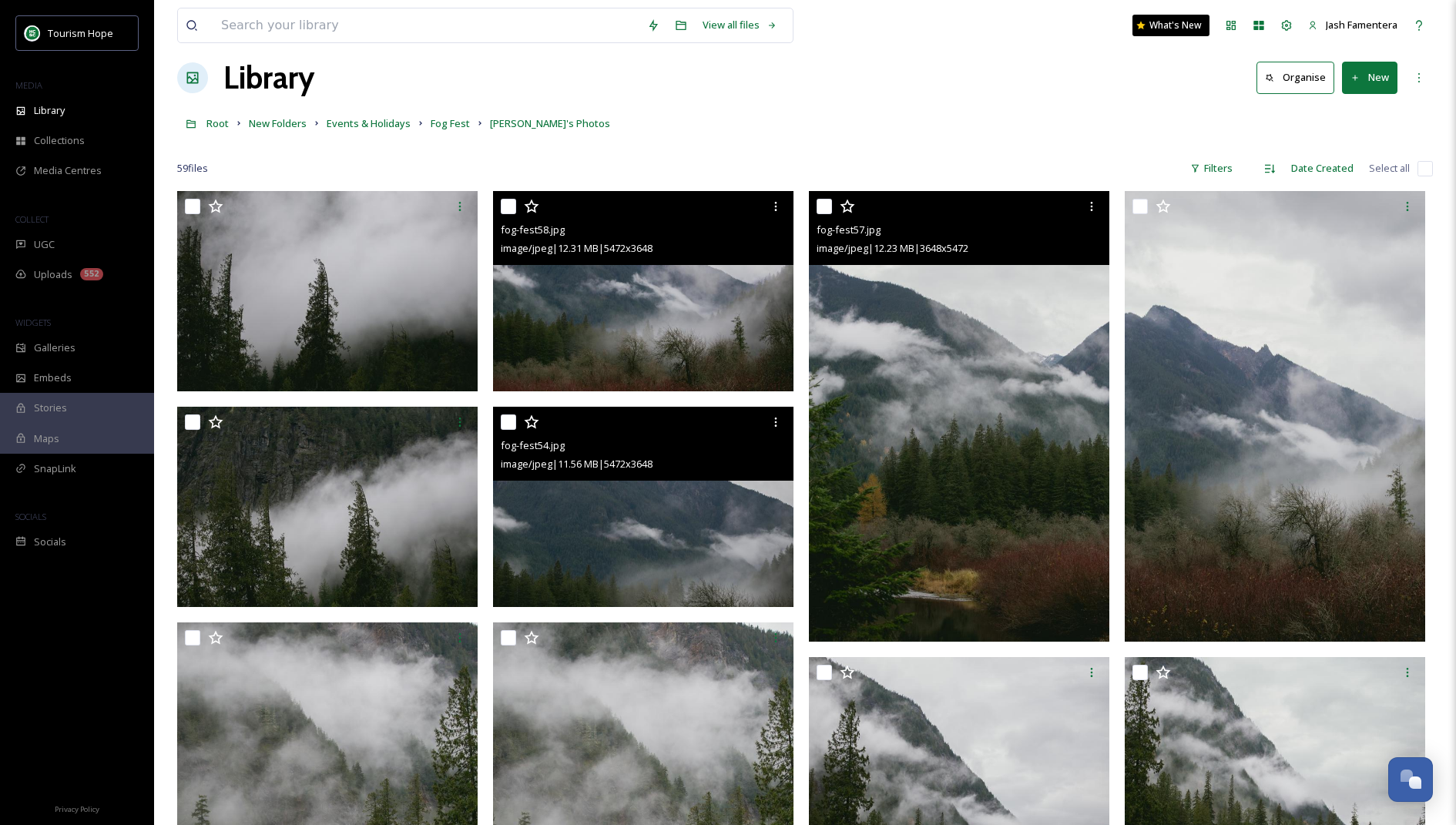
click at [938, 343] on img at bounding box center [959, 417] width 300 height 451
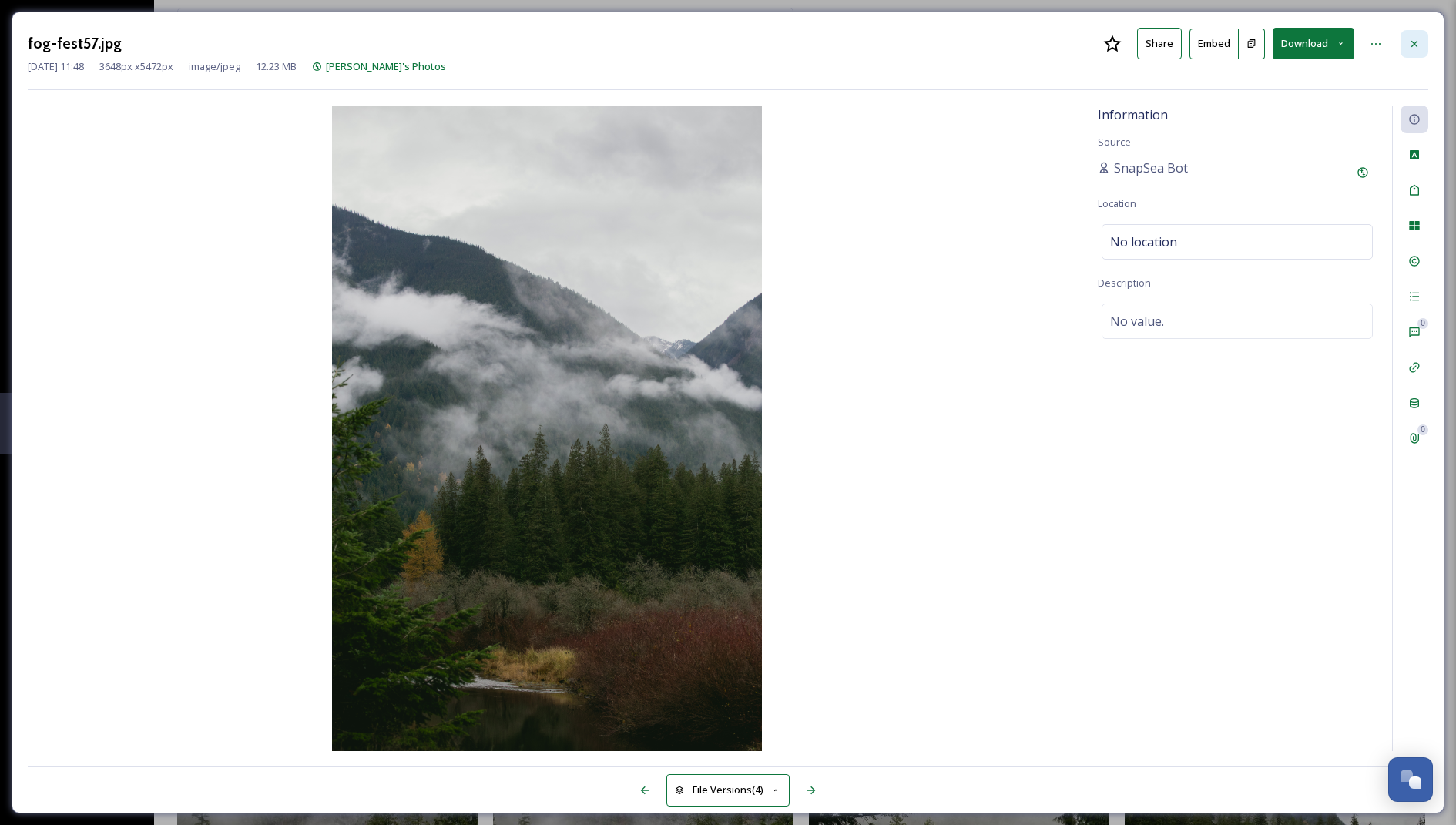
click at [1405, 43] on div at bounding box center [1414, 44] width 28 height 28
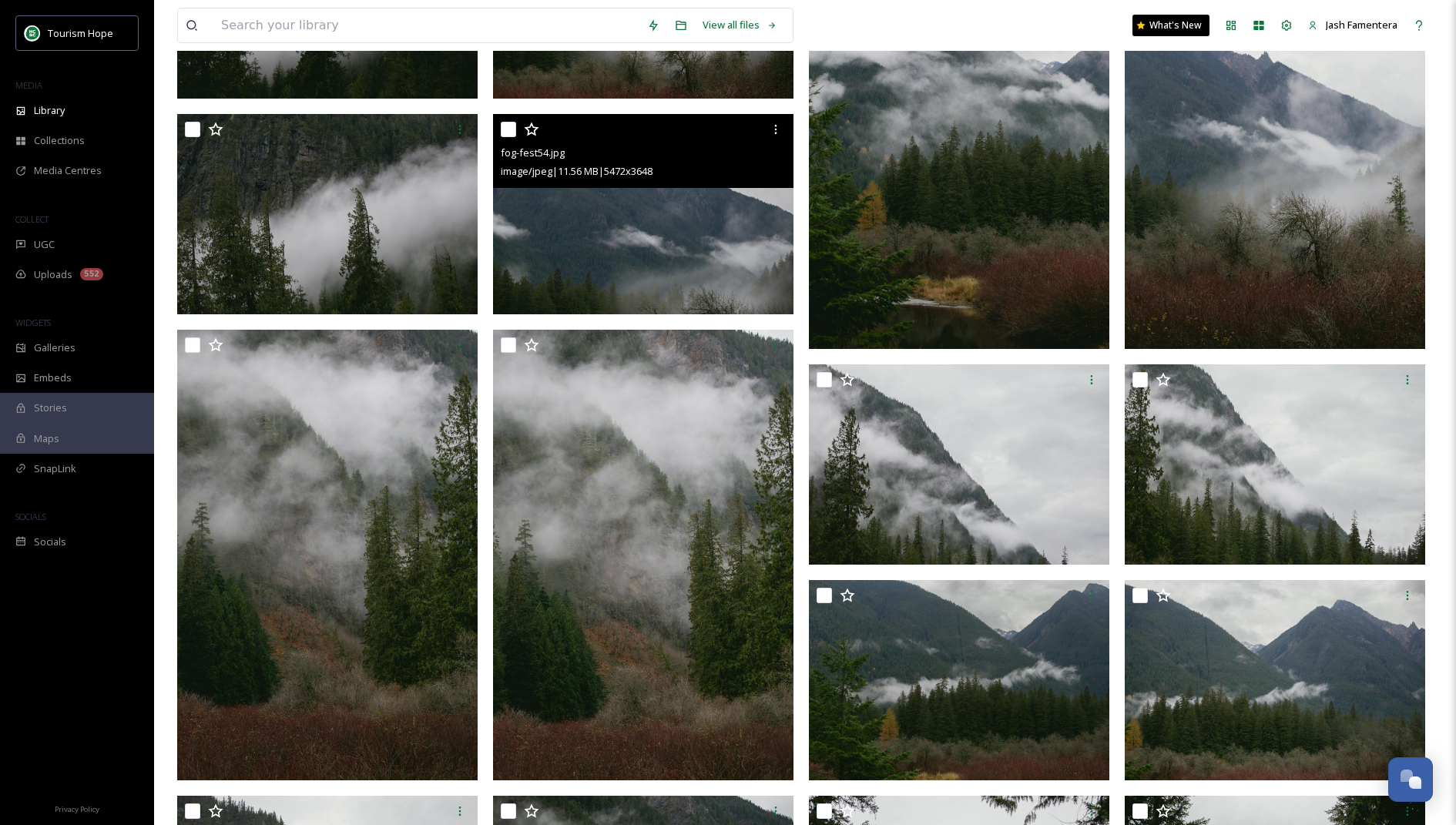
scroll to position [310, 0]
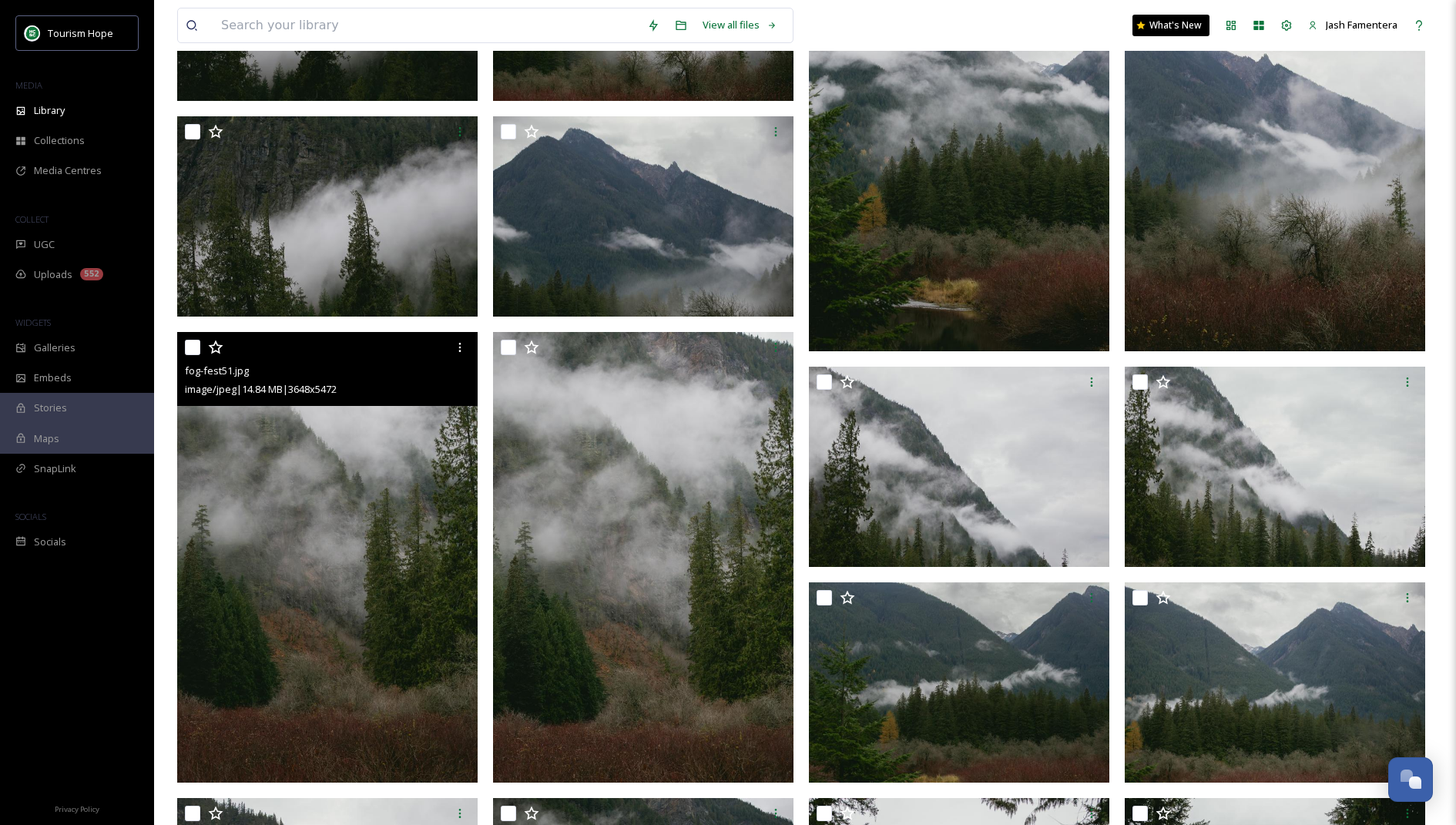
click at [376, 499] on img at bounding box center [328, 558] width 300 height 451
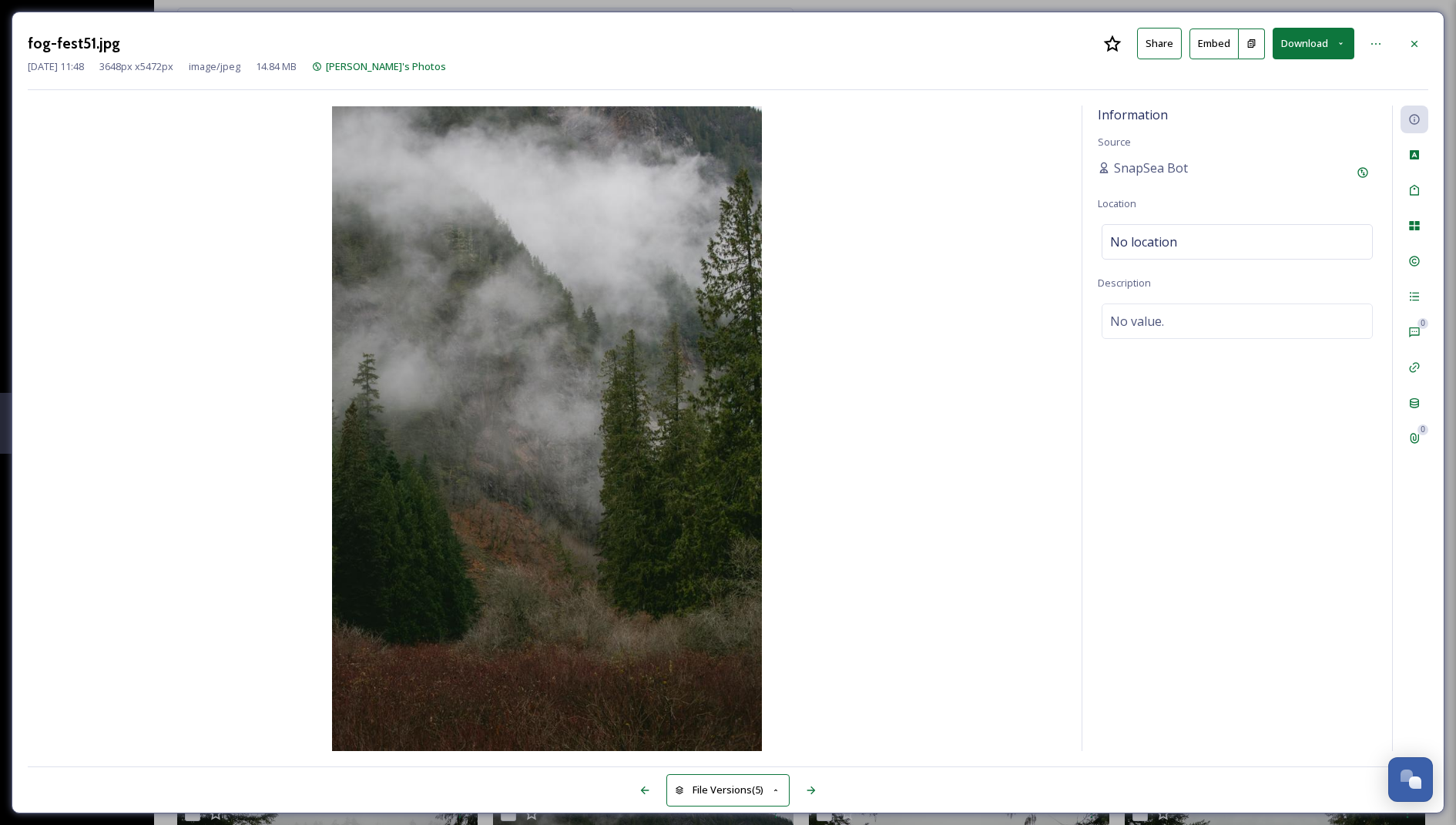
click at [1301, 36] on button "Download" at bounding box center [1313, 44] width 81 height 31
click at [1270, 101] on span "Download Large (1333 x 2000)" at bounding box center [1267, 108] width 135 height 15
click at [1418, 42] on icon at bounding box center [1414, 44] width 12 height 12
